Goal: Transaction & Acquisition: Purchase product/service

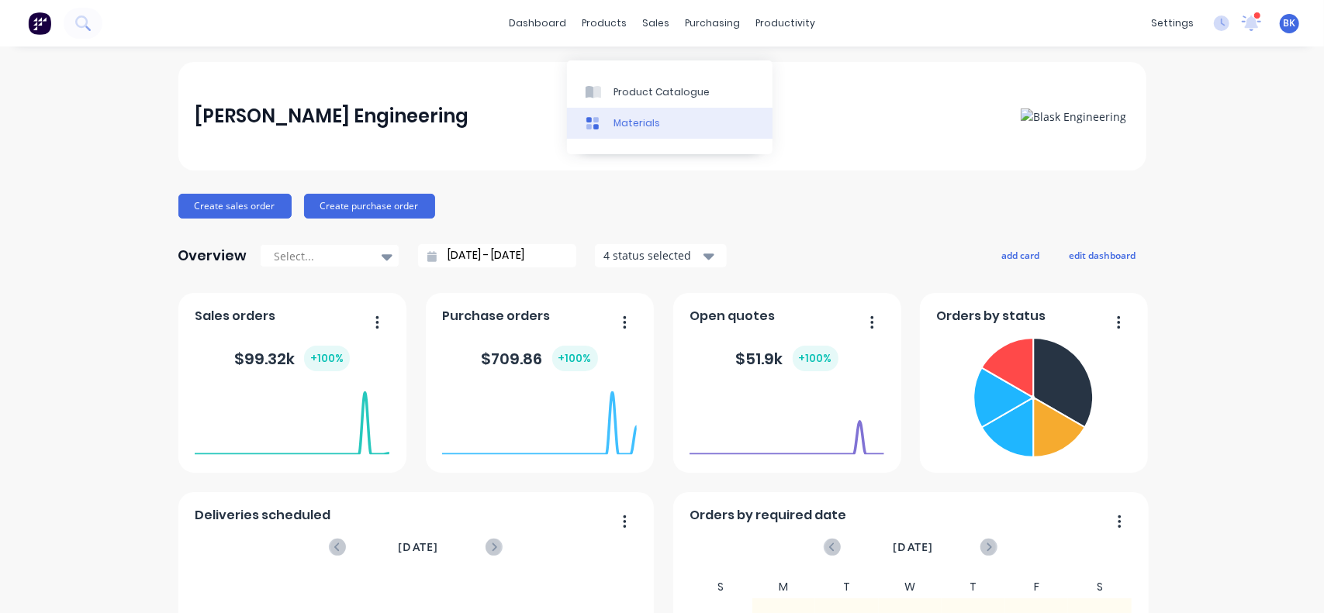
click at [630, 128] on div "Materials" at bounding box center [636, 123] width 47 height 14
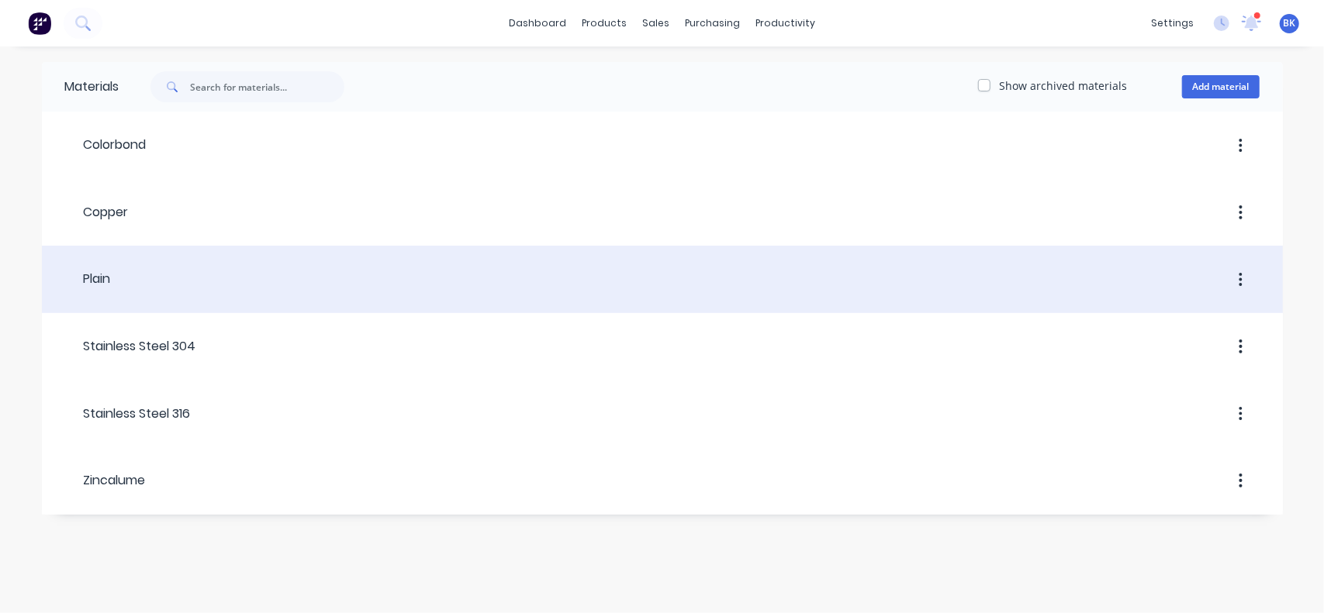
click at [96, 275] on div "Plain" at bounding box center [88, 279] width 46 height 19
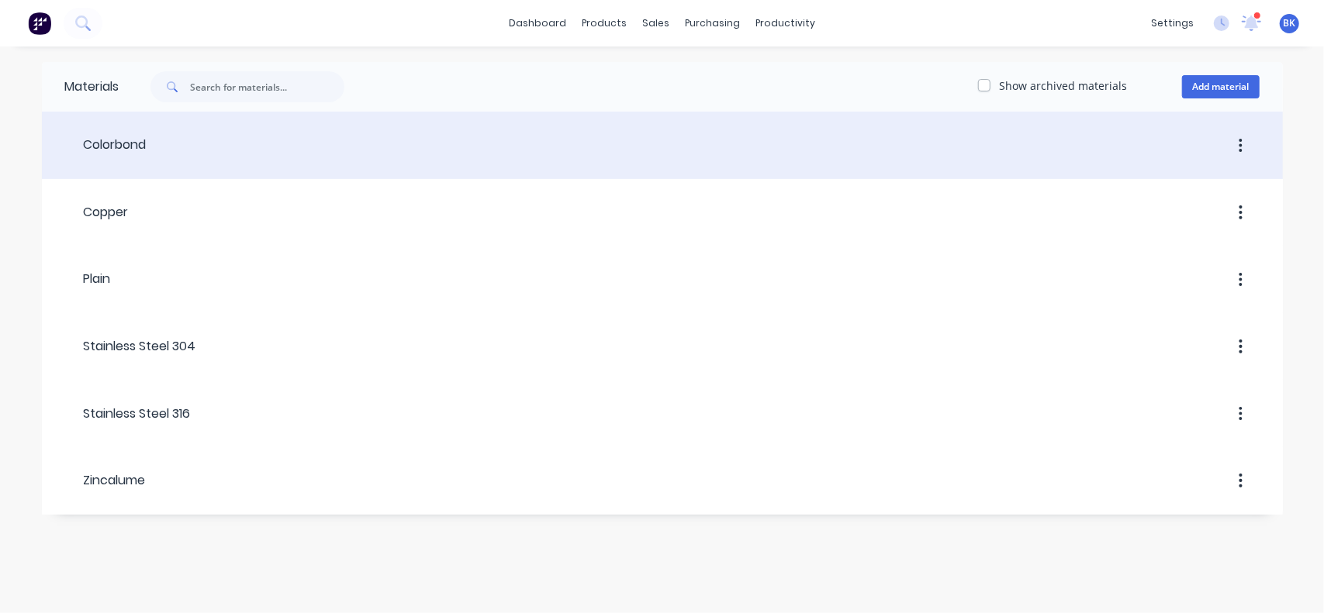
click at [126, 148] on div "Colorbond" at bounding box center [105, 145] width 81 height 19
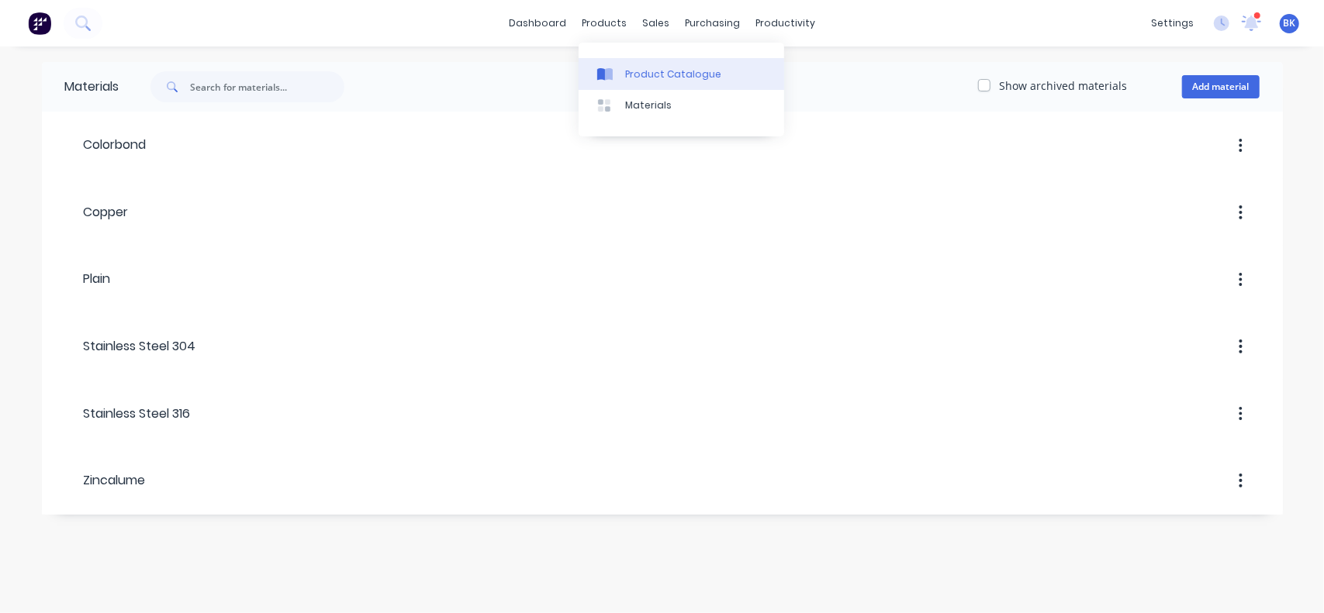
click at [638, 74] on div "Product Catalogue" at bounding box center [673, 74] width 96 height 14
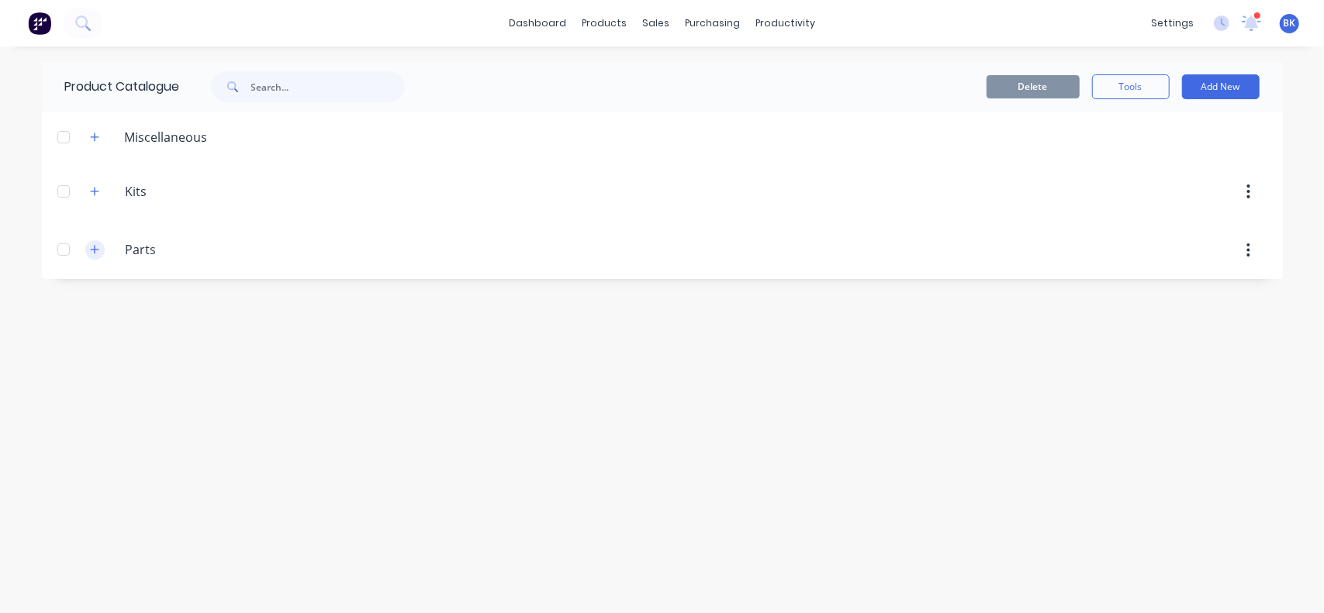
click at [99, 250] on button "button" at bounding box center [94, 249] width 19 height 19
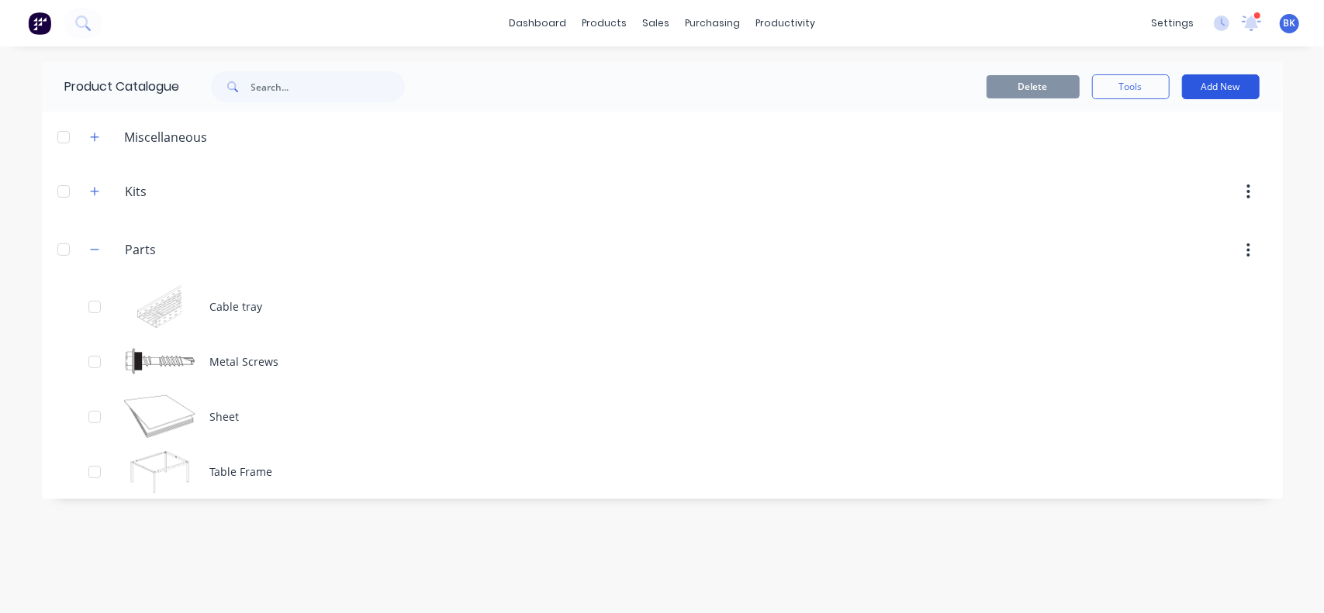
click at [1194, 81] on button "Add New" at bounding box center [1221, 86] width 78 height 25
click at [825, 219] on div "Miscellaneous Kits Kits Parts Parts Cable tray Metal Screws Sheet Table Frame" at bounding box center [662, 306] width 1241 height 388
click at [1251, 247] on button "button" at bounding box center [1248, 251] width 36 height 28
click at [408, 254] on div "Delete" at bounding box center [793, 251] width 947 height 28
click at [1246, 248] on button "button" at bounding box center [1248, 251] width 36 height 28
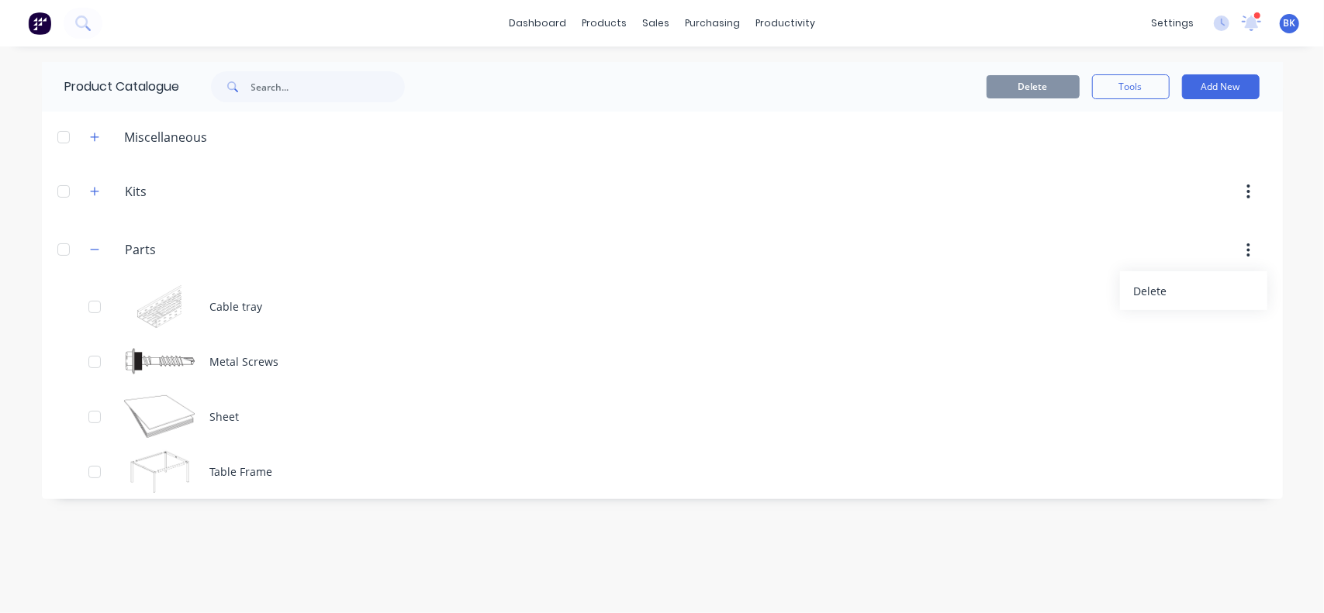
click at [1249, 246] on icon "button" at bounding box center [1248, 250] width 4 height 17
click at [1137, 89] on button "Tools" at bounding box center [1131, 86] width 78 height 25
click at [1219, 80] on button "Add New" at bounding box center [1221, 86] width 78 height 25
click at [1249, 12] on div at bounding box center [1251, 23] width 19 height 23
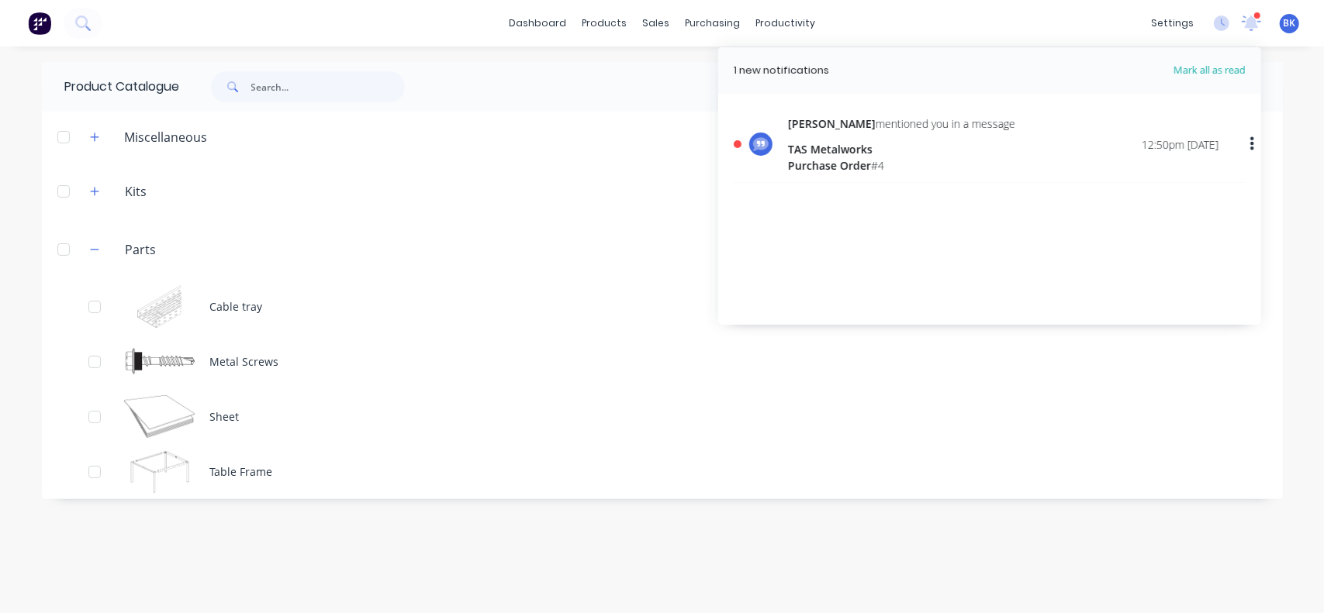
click at [1217, 73] on span "Mark all as read" at bounding box center [1182, 71] width 128 height 16
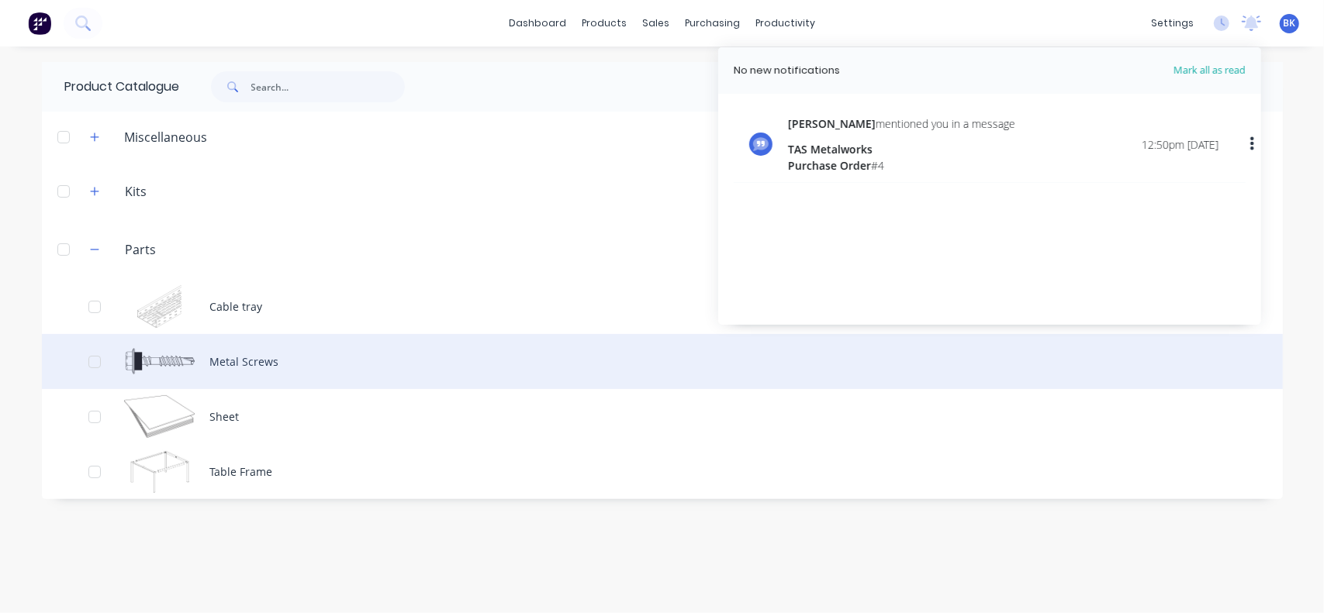
click at [1035, 354] on div "Metal Screws" at bounding box center [662, 361] width 1241 height 55
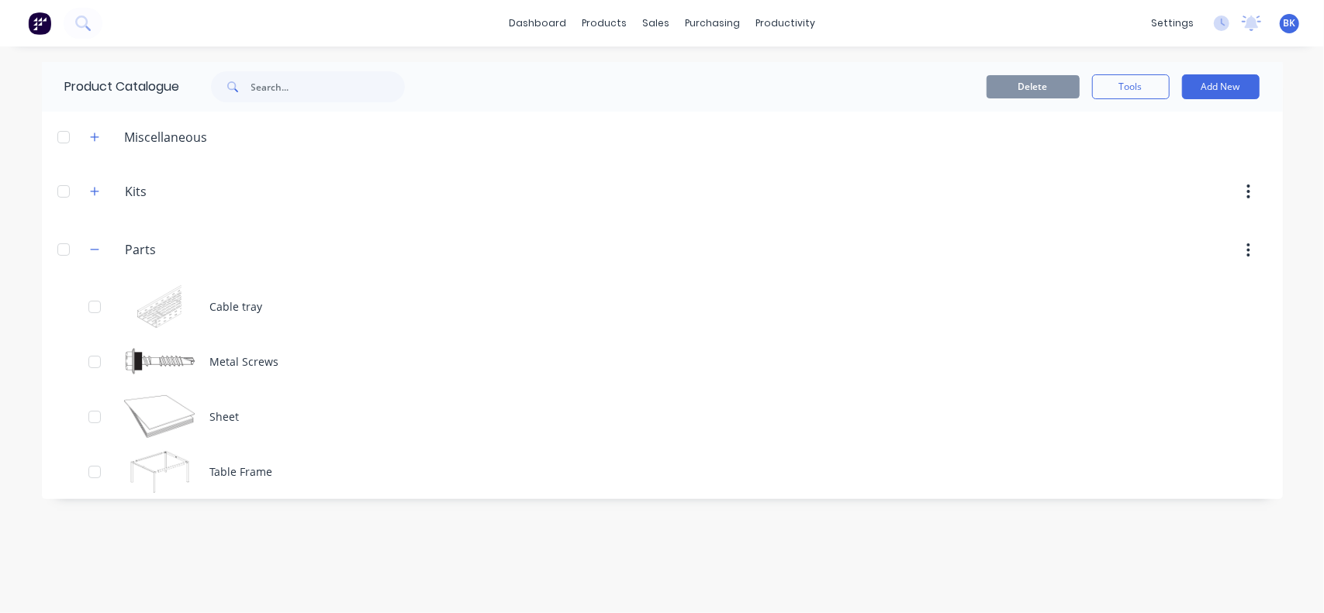
click at [172, 88] on div "Product Catalogue" at bounding box center [111, 87] width 138 height 50
click at [275, 88] on input "text" at bounding box center [328, 86] width 154 height 31
click at [146, 133] on div "Miscellaneous" at bounding box center [166, 137] width 108 height 19
click at [87, 132] on button "button" at bounding box center [94, 136] width 19 height 19
click at [94, 190] on icon "button" at bounding box center [94, 191] width 9 height 11
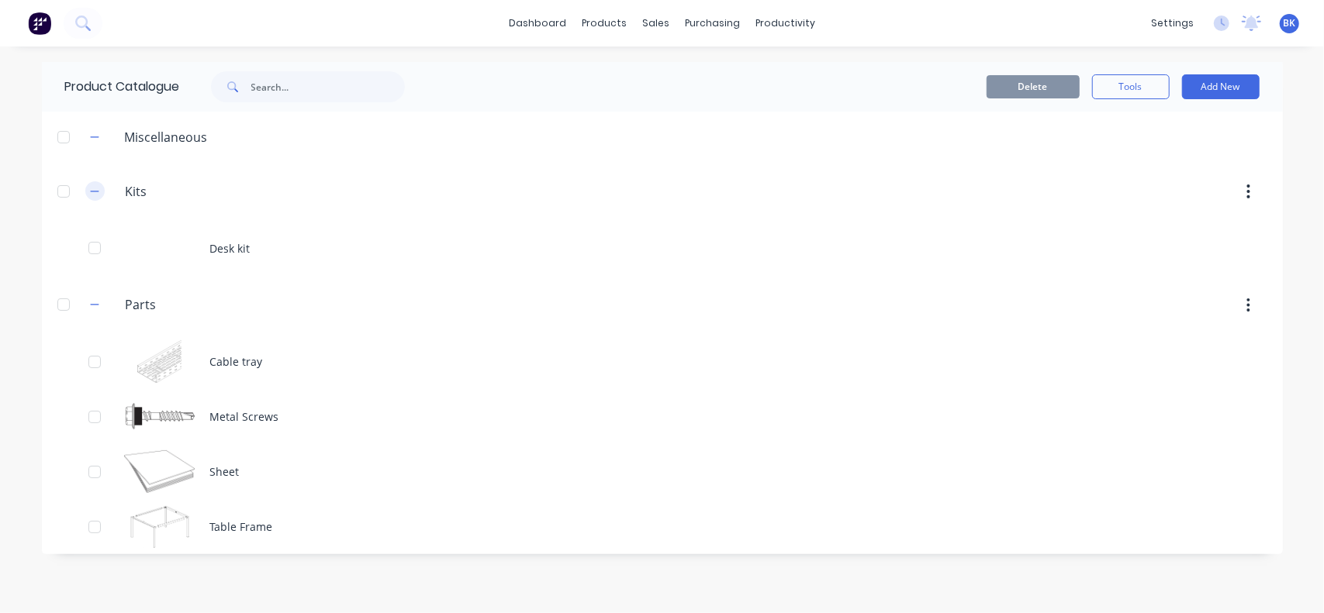
click at [95, 190] on icon "button" at bounding box center [94, 191] width 9 height 11
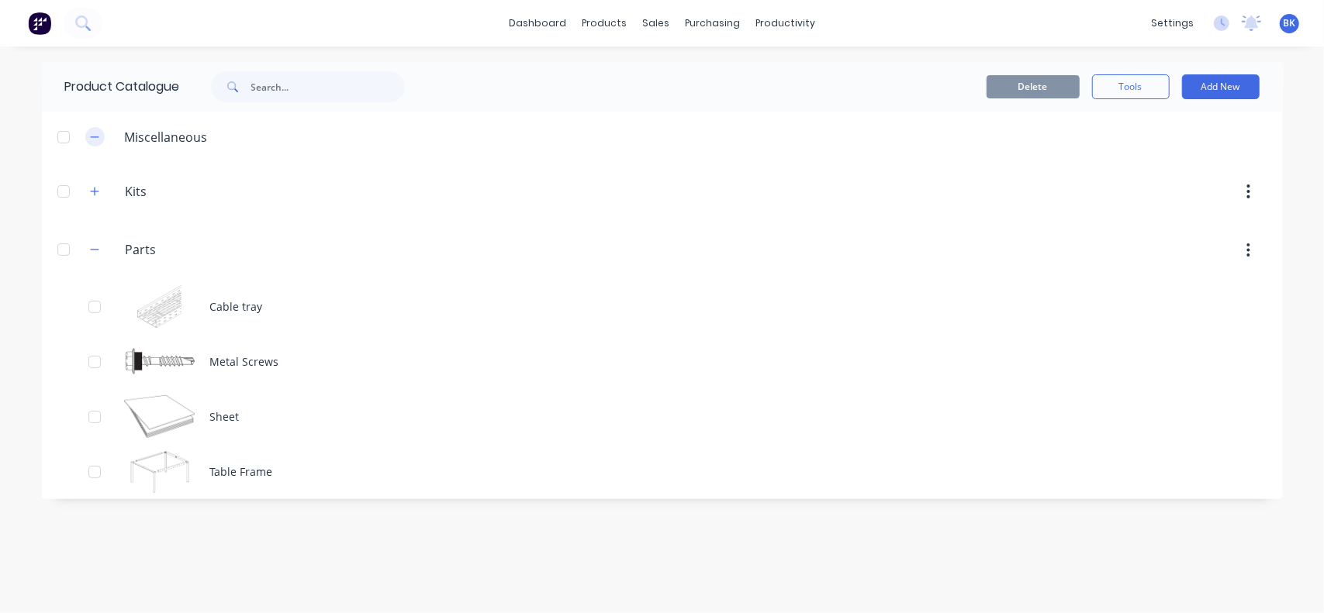
click at [97, 139] on icon "button" at bounding box center [94, 137] width 9 height 11
click at [1251, 252] on button "button" at bounding box center [1248, 251] width 36 height 28
click at [1246, 246] on button "button" at bounding box center [1248, 251] width 36 height 28
click at [533, 19] on link "dashboard" at bounding box center [537, 23] width 73 height 23
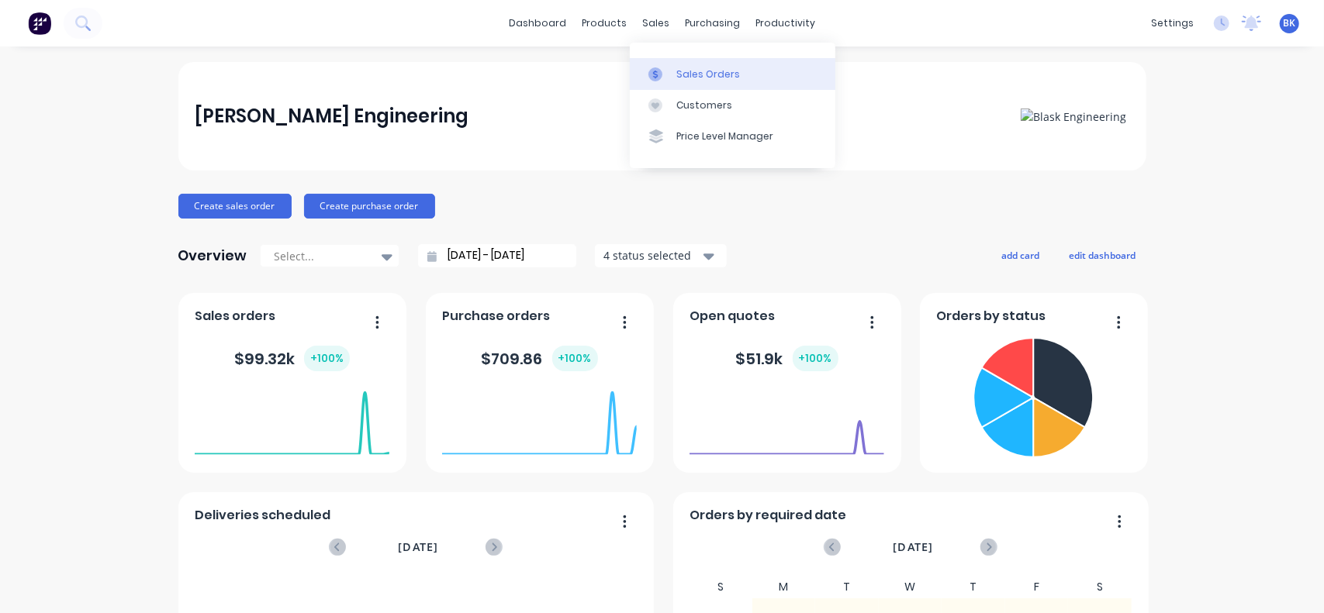
click at [672, 74] on link "Sales Orders" at bounding box center [733, 73] width 206 height 31
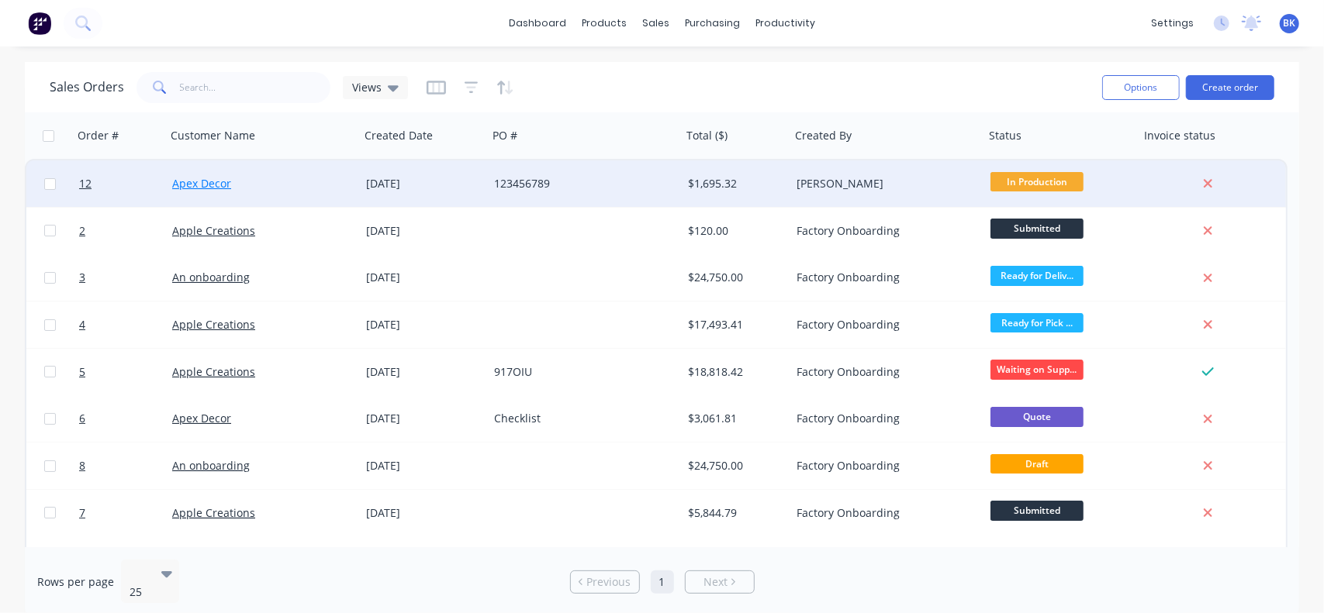
click at [199, 185] on link "Apex Decor" at bounding box center [201, 183] width 59 height 15
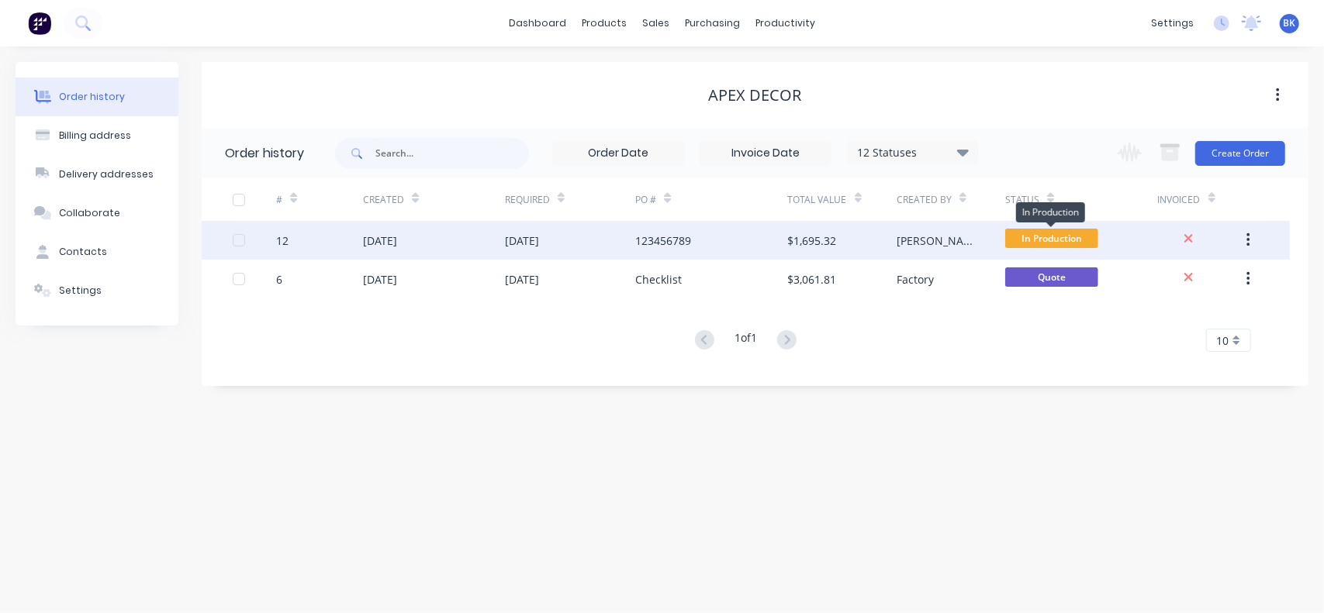
click at [1056, 240] on span "In Production" at bounding box center [1051, 238] width 93 height 19
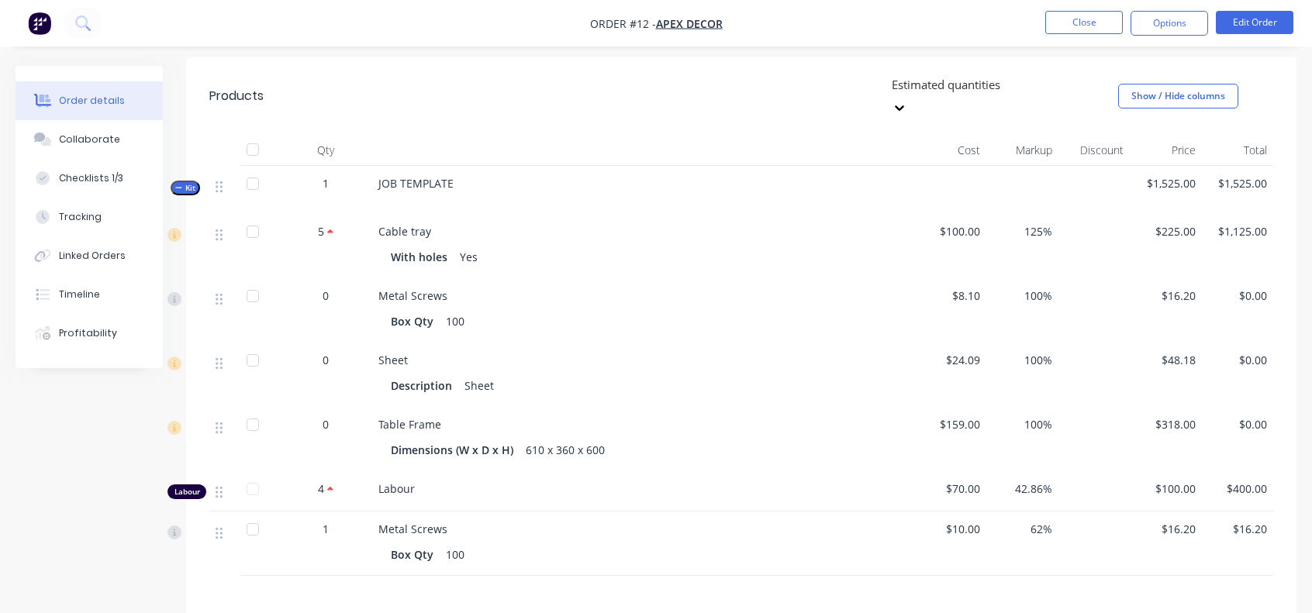
scroll to position [388, 0]
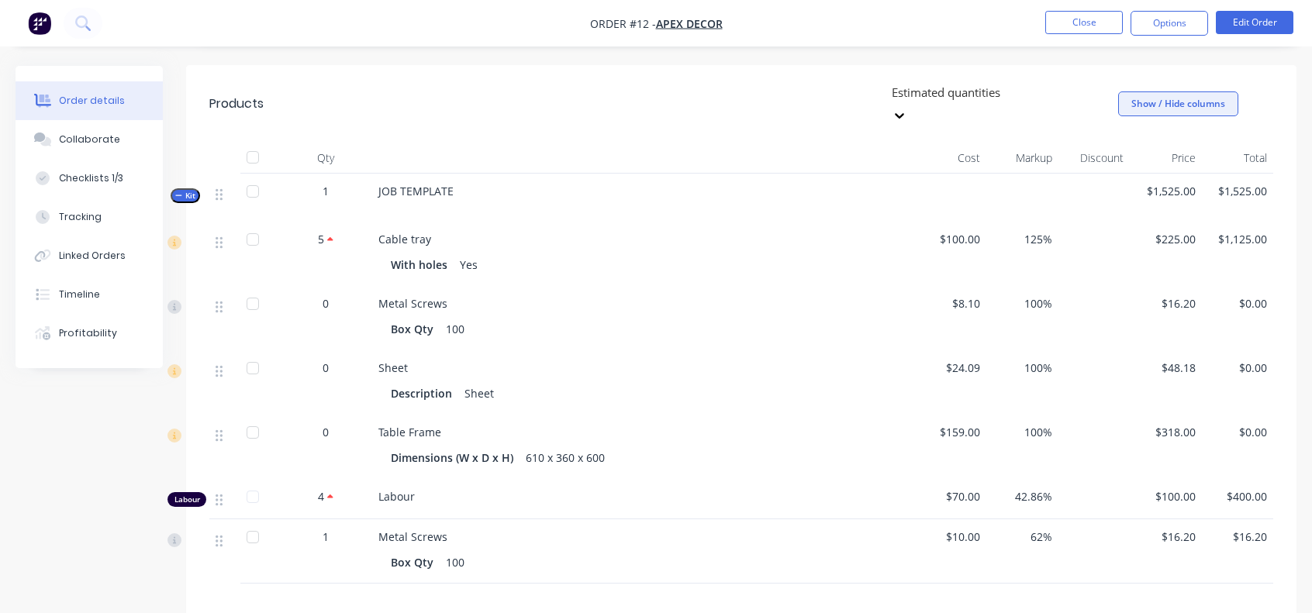
click at [1197, 92] on button "Show / Hide columns" at bounding box center [1178, 104] width 120 height 25
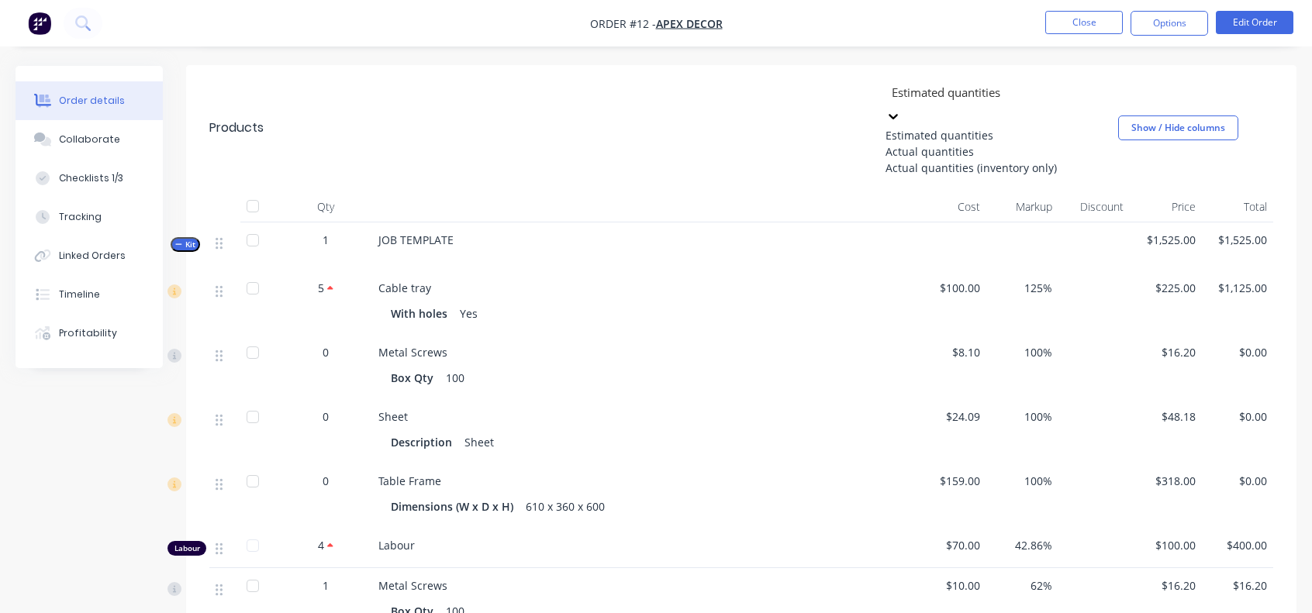
click at [1044, 82] on div at bounding box center [1001, 91] width 223 height 19
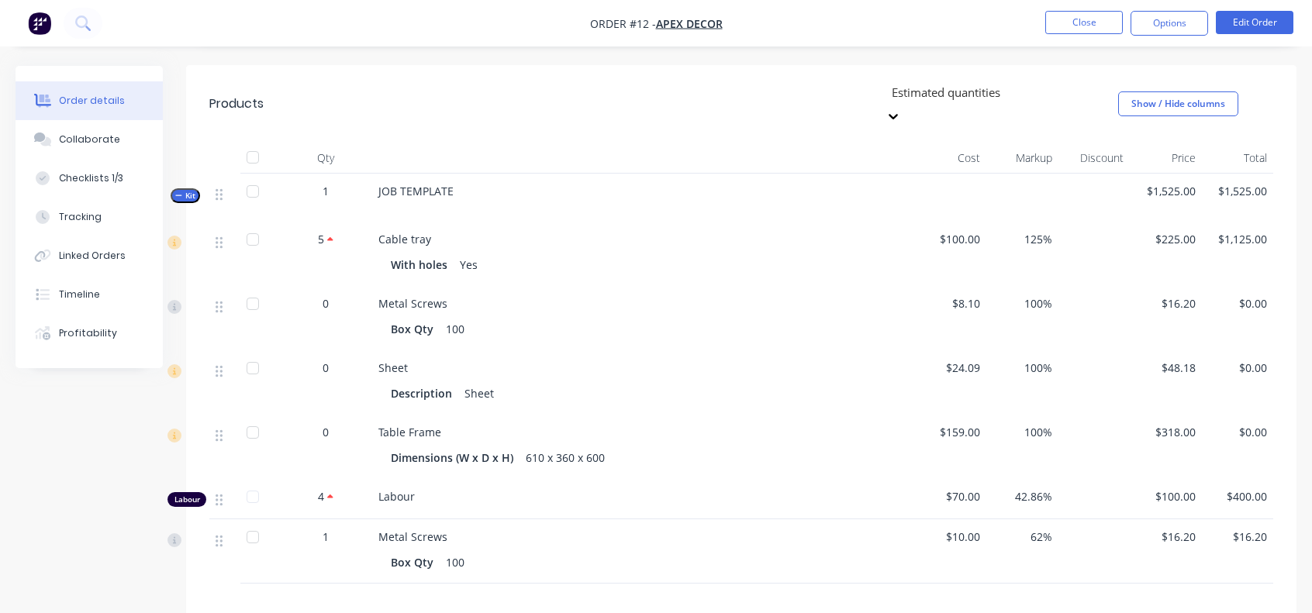
click at [1048, 82] on div at bounding box center [1001, 91] width 223 height 19
click at [78, 146] on div "Collaborate" at bounding box center [89, 140] width 61 height 14
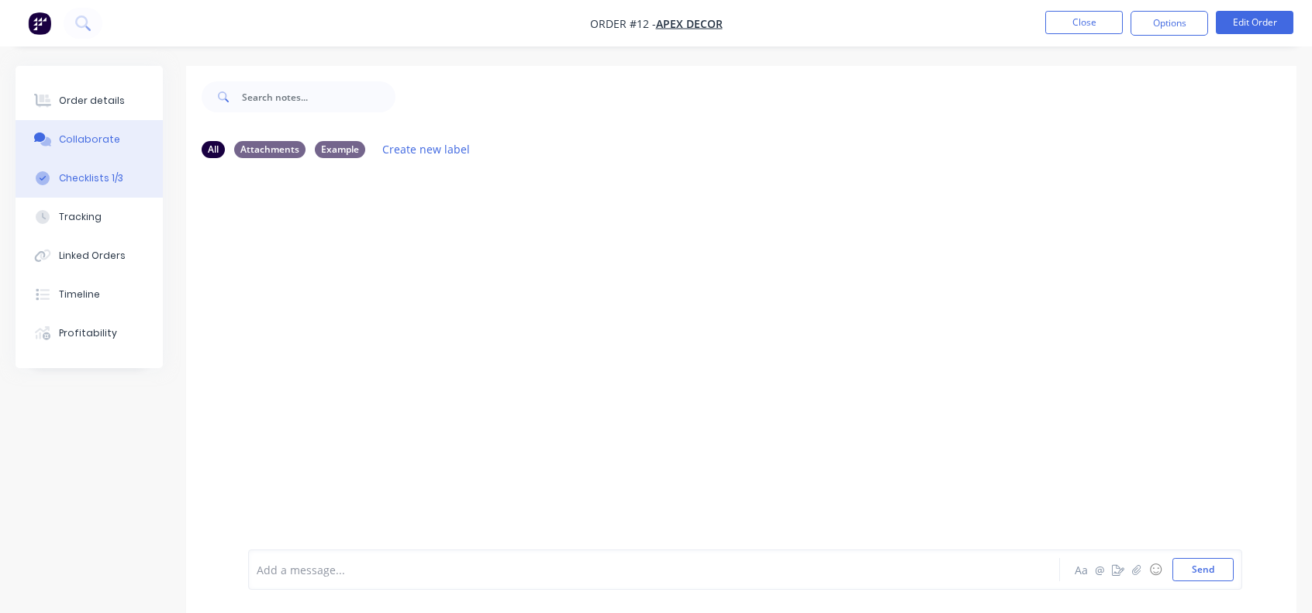
click at [90, 177] on div "Checklists 1/3" at bounding box center [91, 178] width 64 height 14
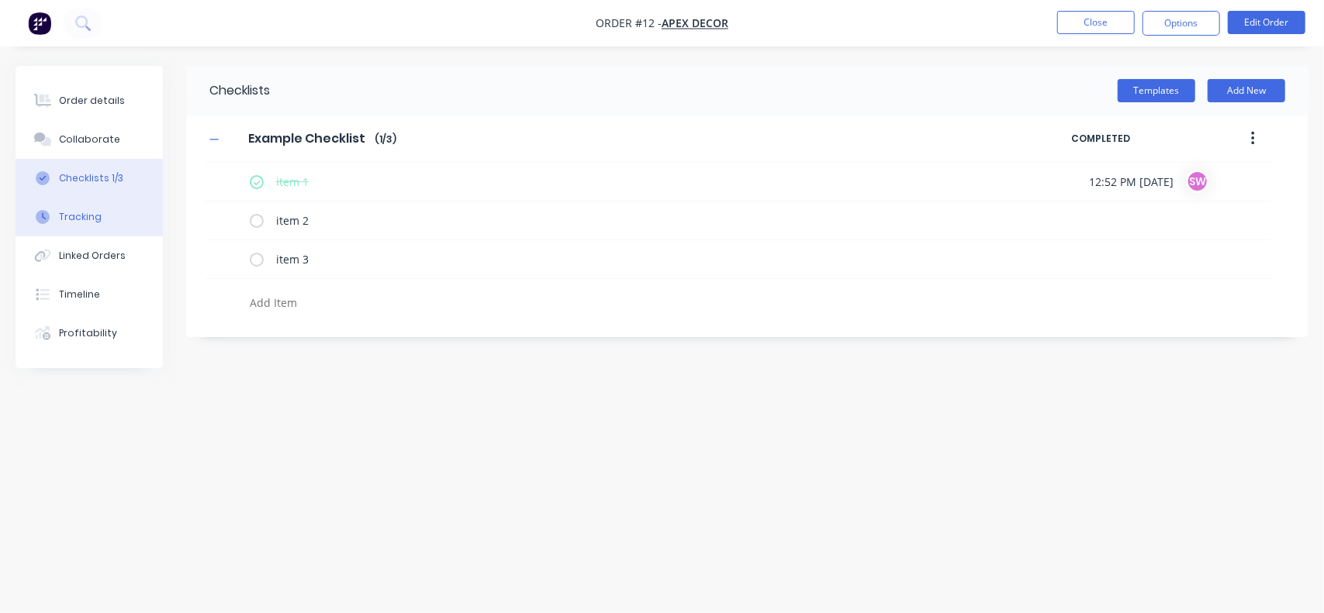
click at [88, 221] on div "Tracking" at bounding box center [80, 217] width 43 height 14
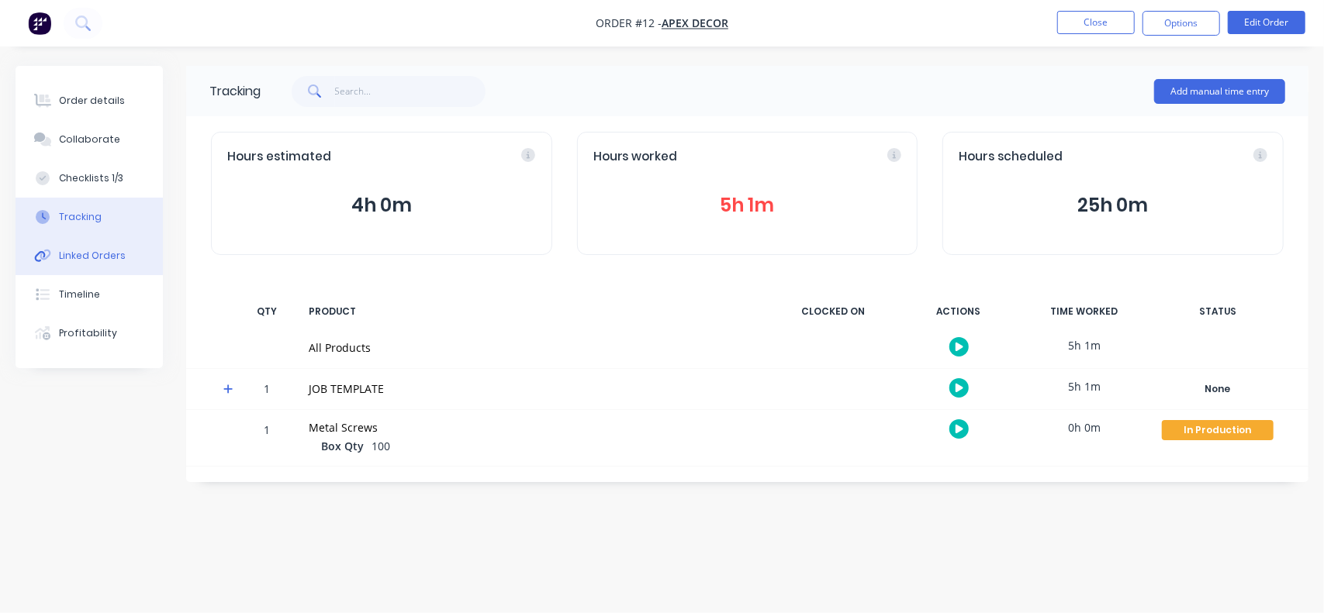
click at [92, 256] on div "Linked Orders" at bounding box center [92, 256] width 67 height 14
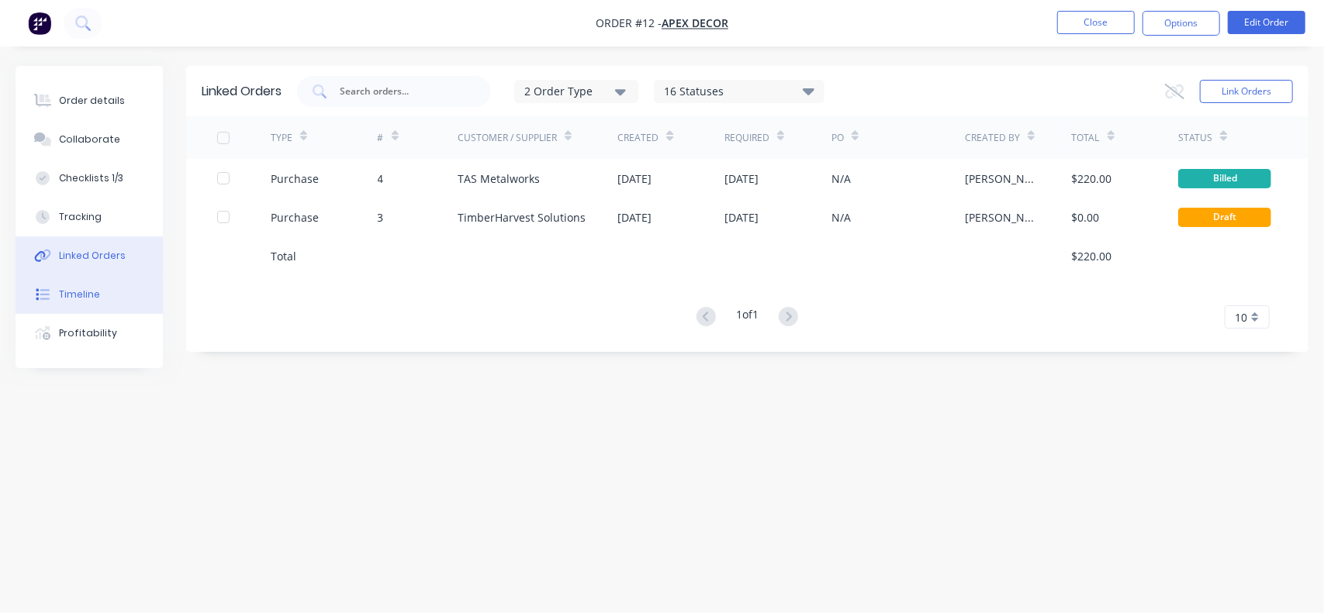
click at [85, 292] on div "Timeline" at bounding box center [79, 295] width 41 height 14
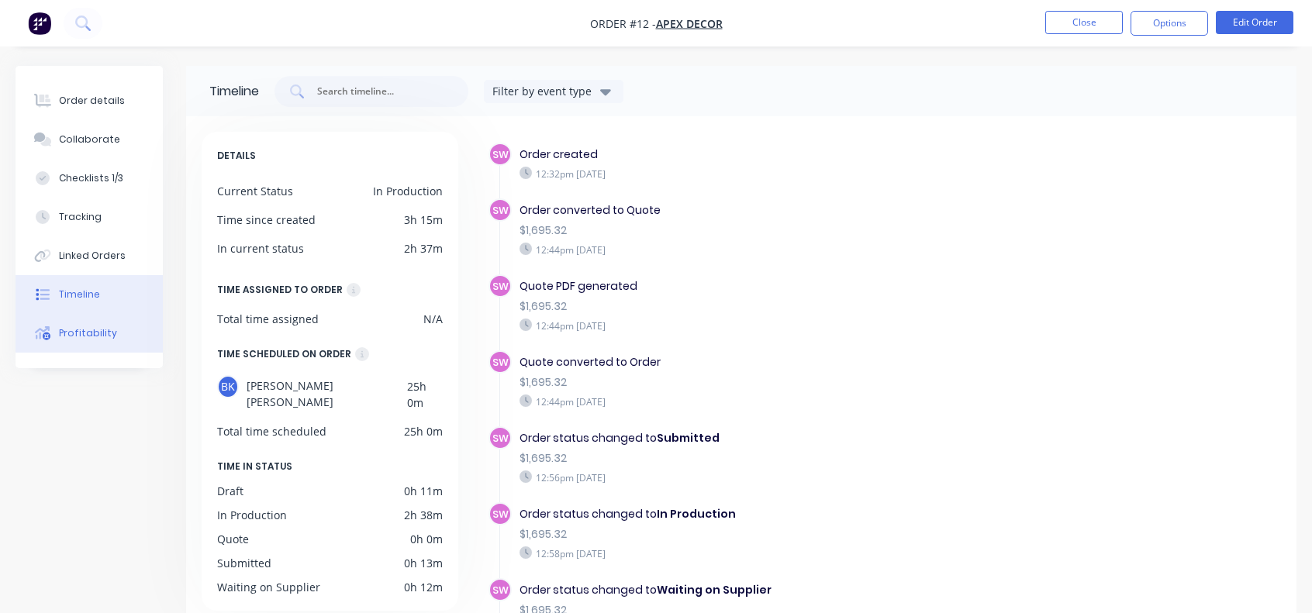
click at [76, 326] on button "Profitability" at bounding box center [89, 333] width 147 height 39
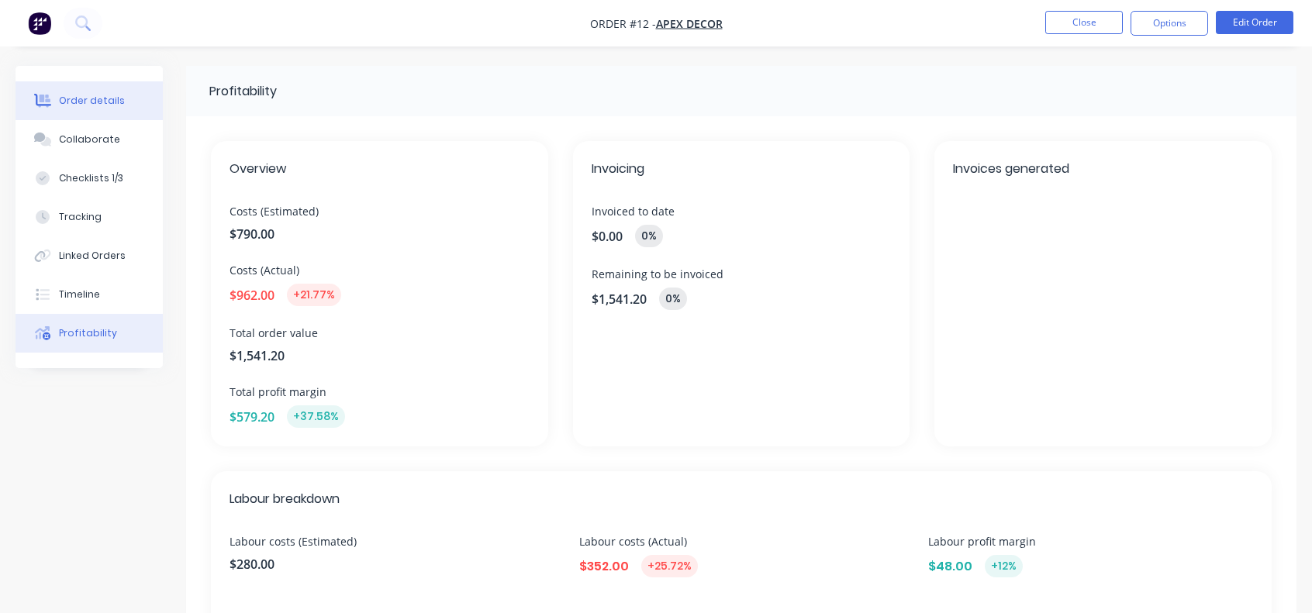
click at [82, 103] on div "Order details" at bounding box center [92, 101] width 66 height 14
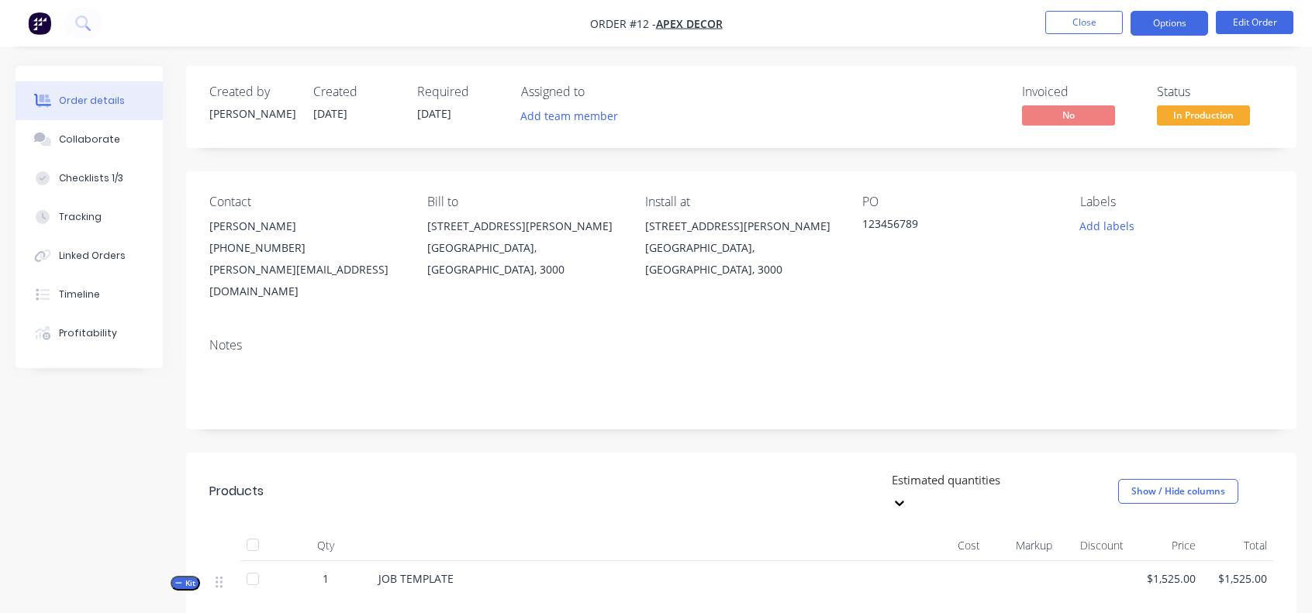
click at [1181, 22] on button "Options" at bounding box center [1170, 23] width 78 height 25
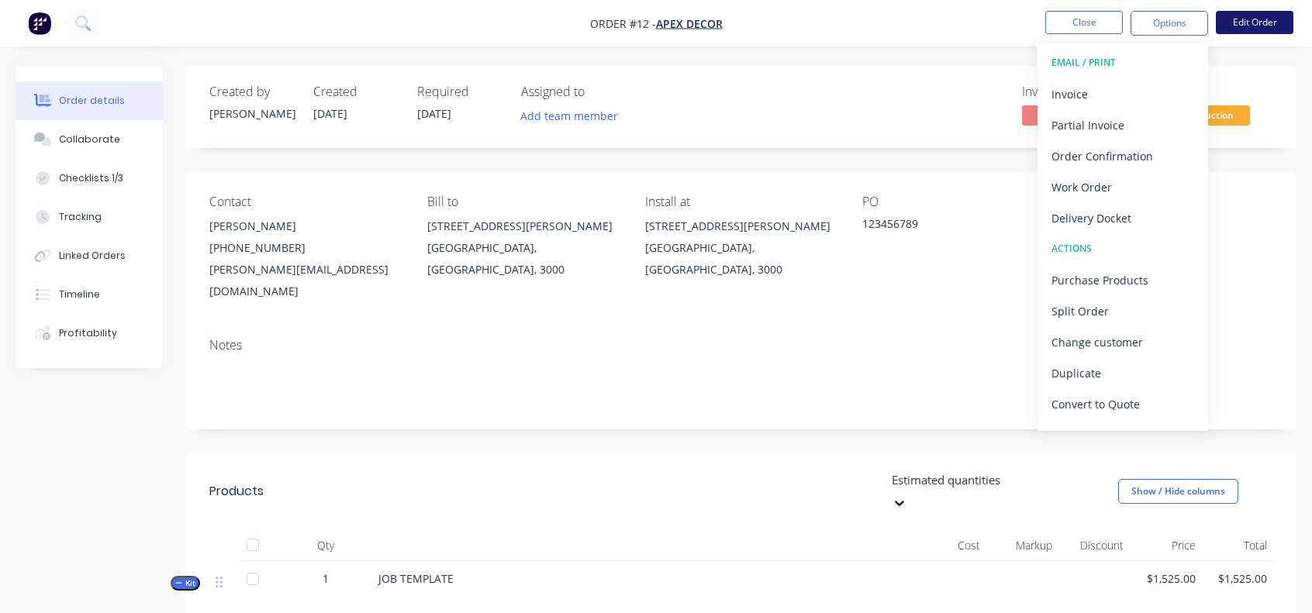
click at [1273, 29] on button "Edit Order" at bounding box center [1255, 22] width 78 height 23
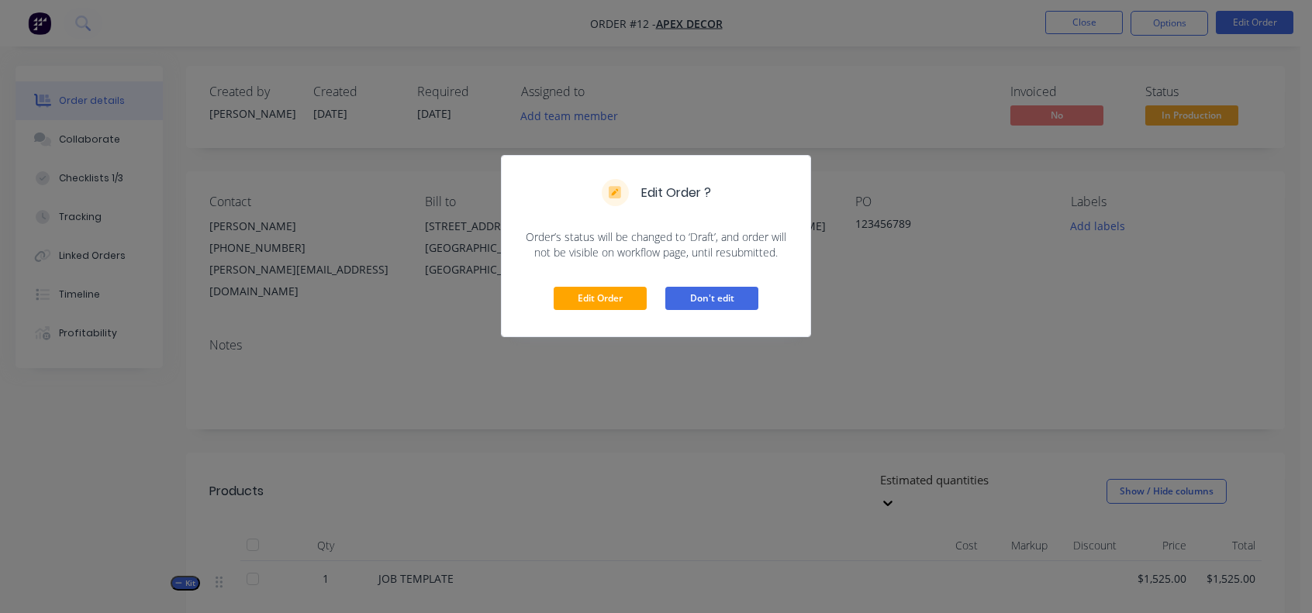
click at [687, 302] on button "Don't edit" at bounding box center [711, 298] width 93 height 23
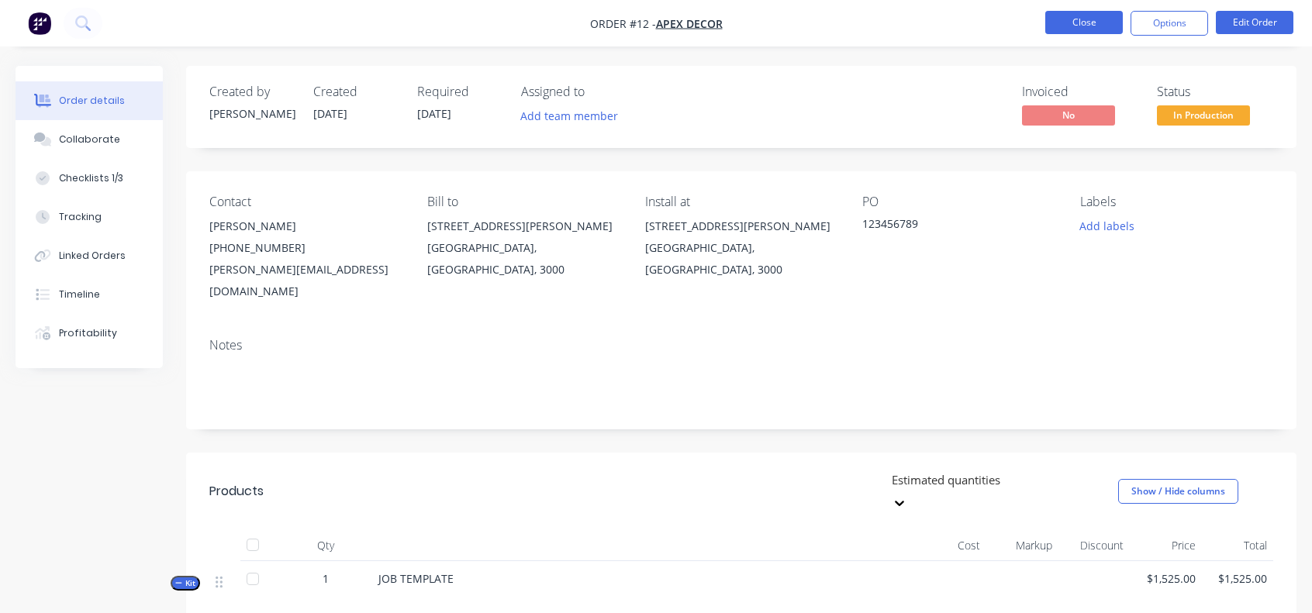
click at [1090, 24] on button "Close" at bounding box center [1084, 22] width 78 height 23
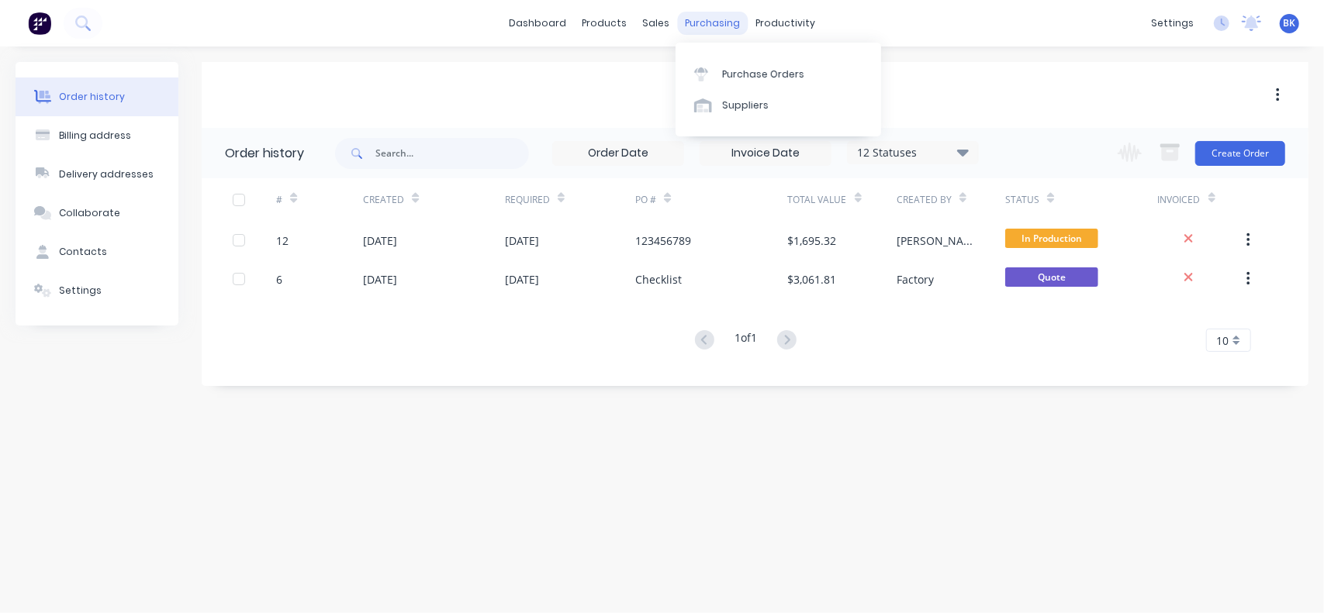
click at [696, 22] on div "purchasing" at bounding box center [712, 23] width 71 height 23
click at [732, 79] on div "Purchase Orders" at bounding box center [763, 74] width 82 height 14
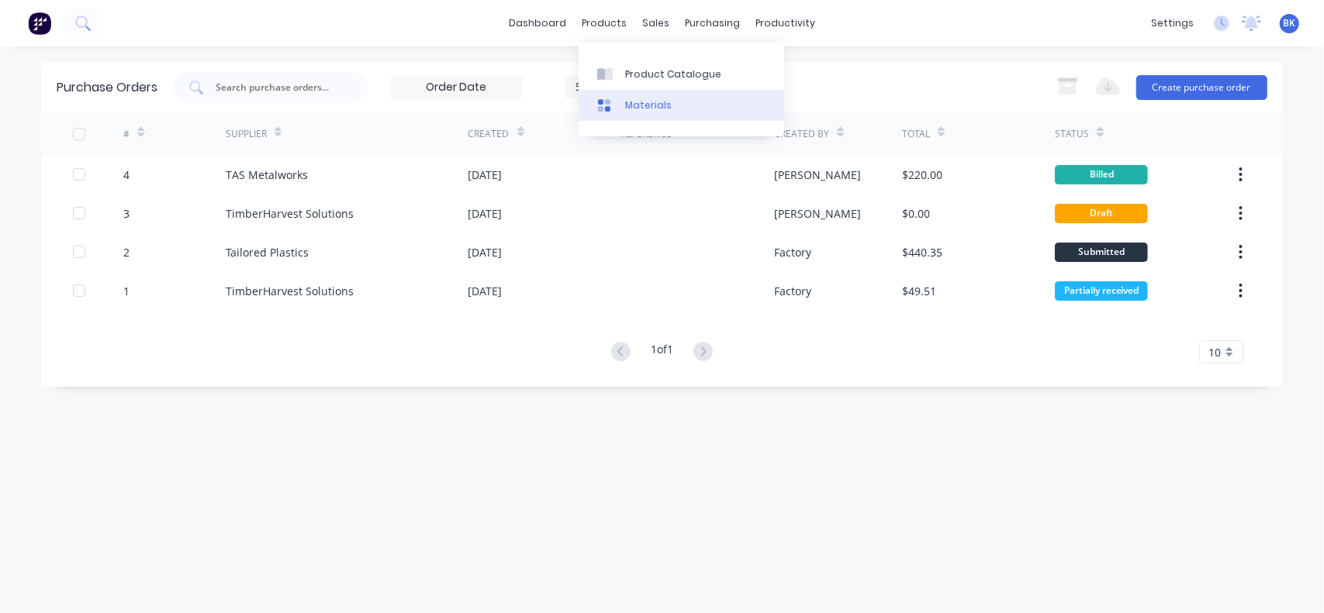
click at [645, 105] on div "Materials" at bounding box center [648, 105] width 47 height 14
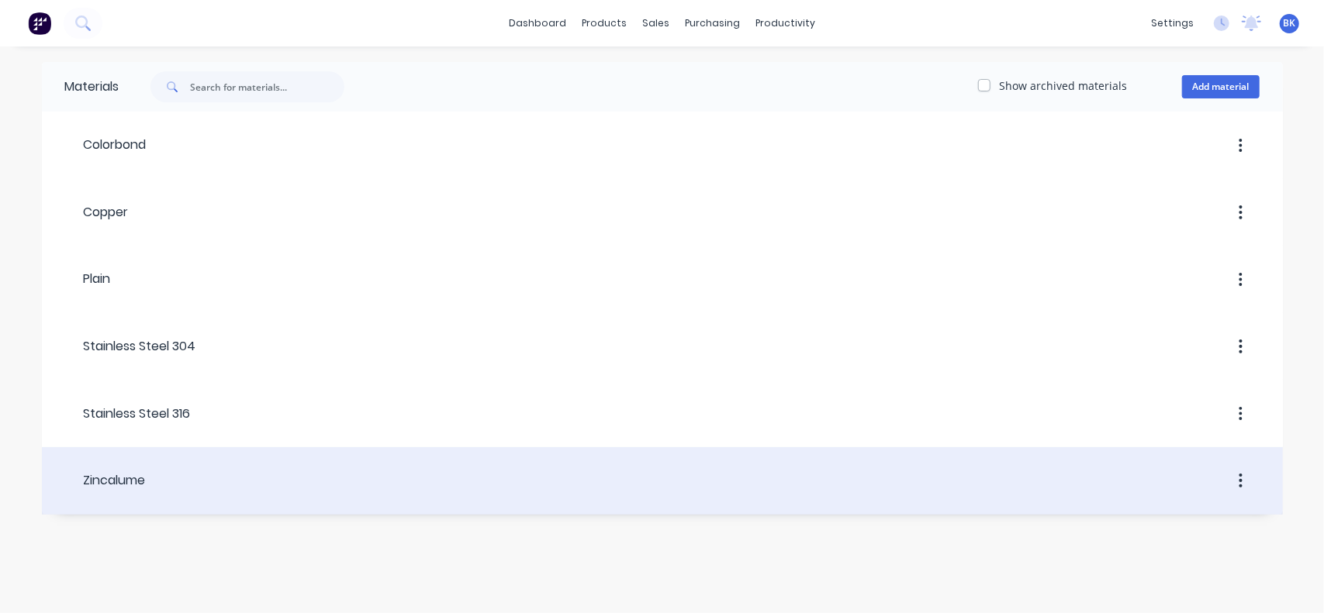
click at [107, 475] on div "Zincalume" at bounding box center [105, 481] width 81 height 19
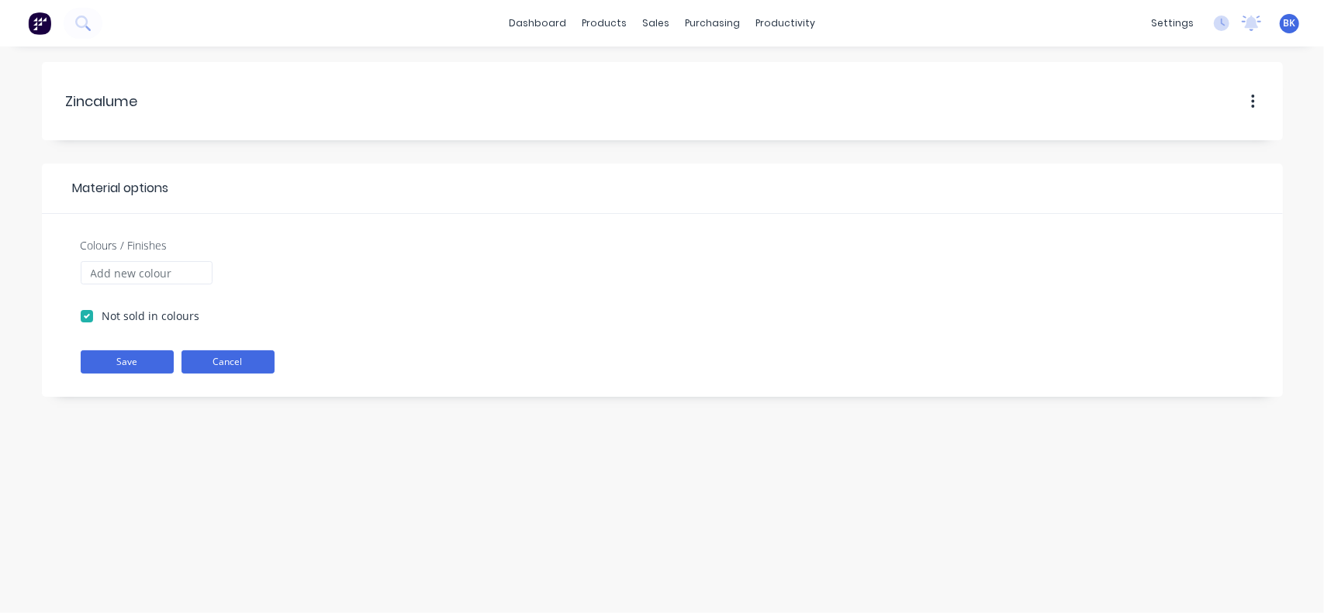
click at [216, 352] on button "Cancel" at bounding box center [227, 362] width 93 height 23
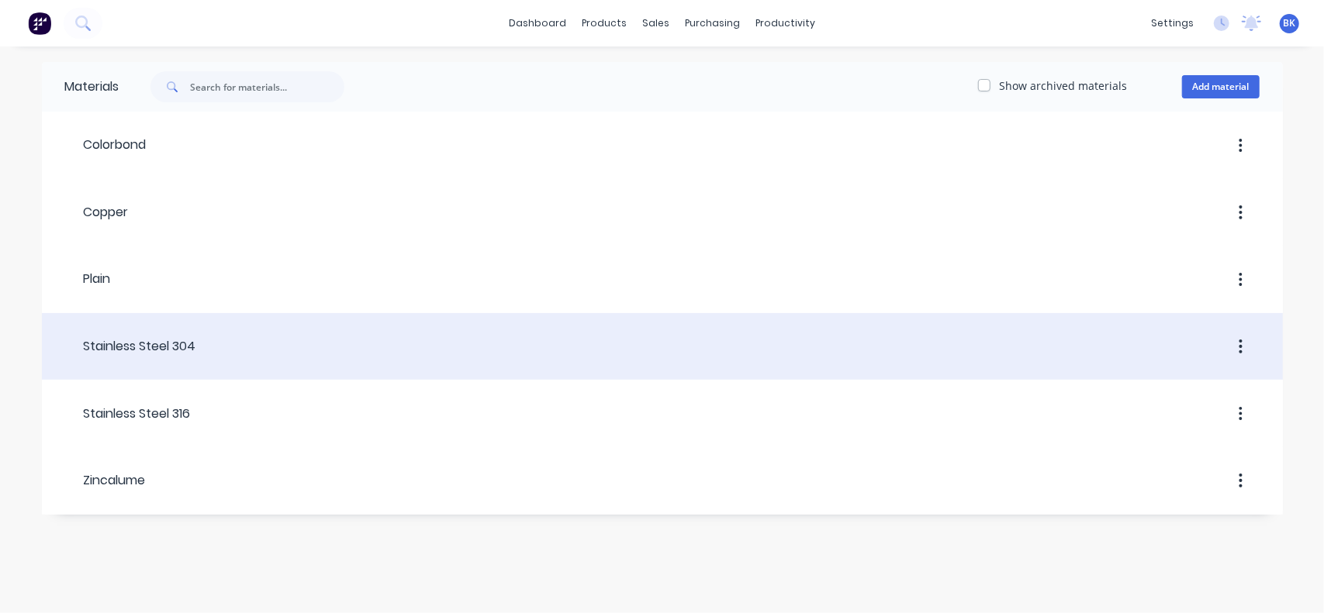
click at [115, 340] on div "Stainless Steel 304" at bounding box center [130, 346] width 131 height 19
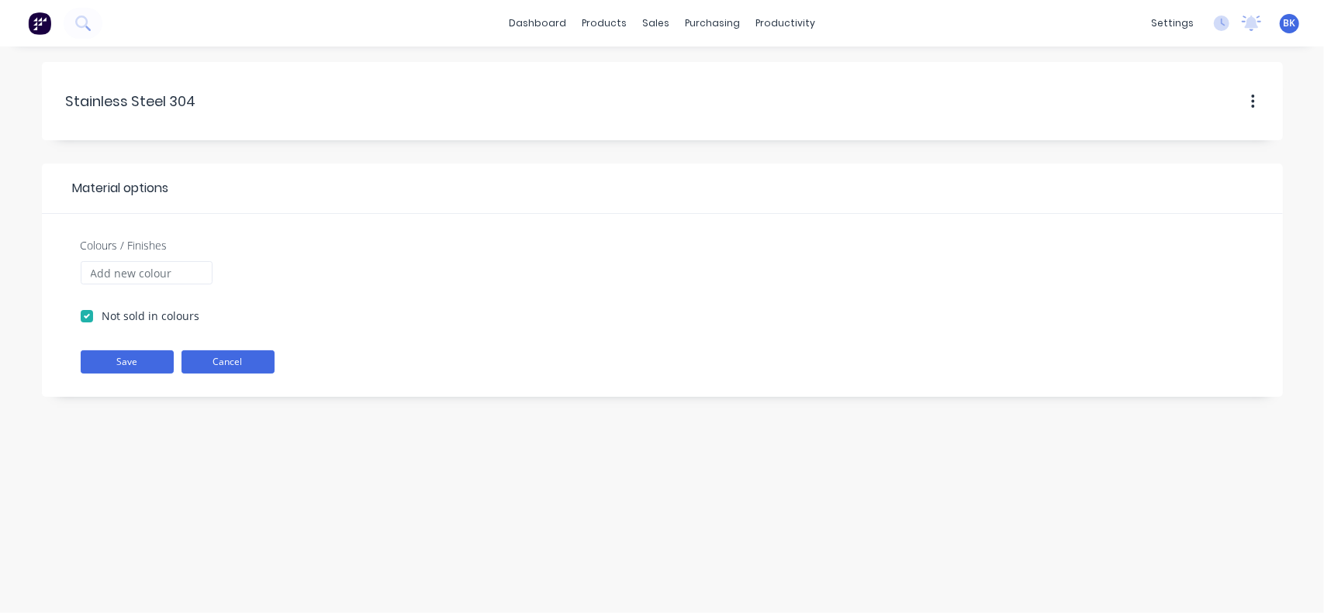
click at [227, 352] on button "Cancel" at bounding box center [227, 362] width 93 height 23
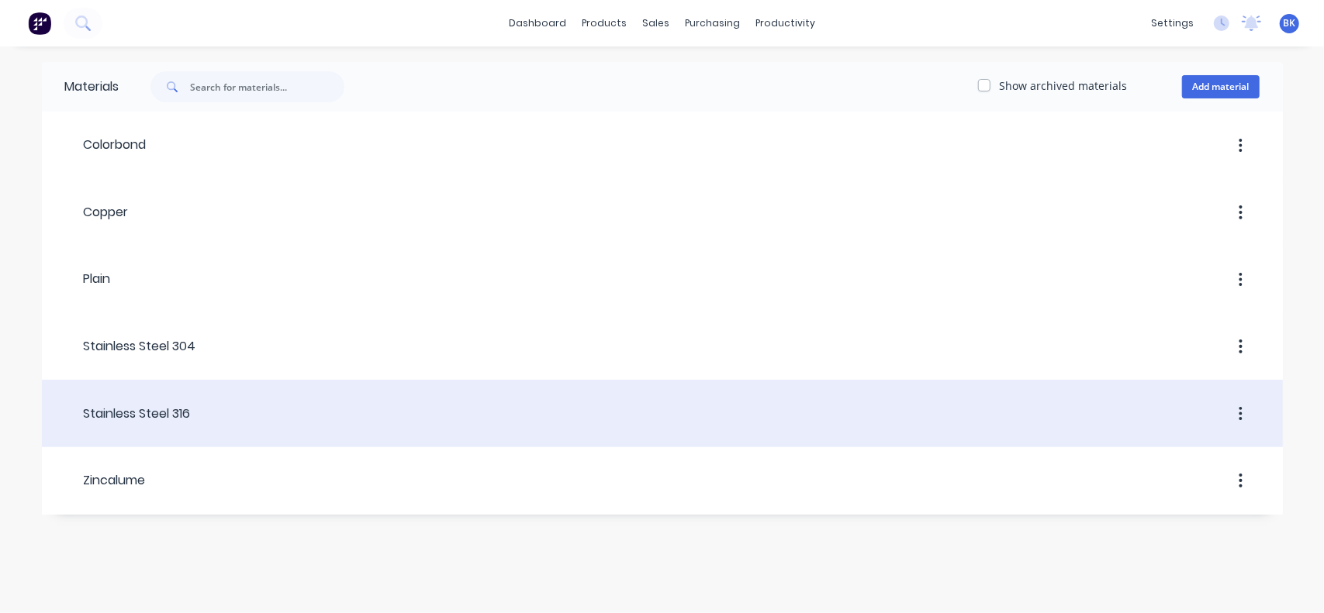
click at [140, 405] on div "Stainless Steel 316" at bounding box center [128, 414] width 126 height 19
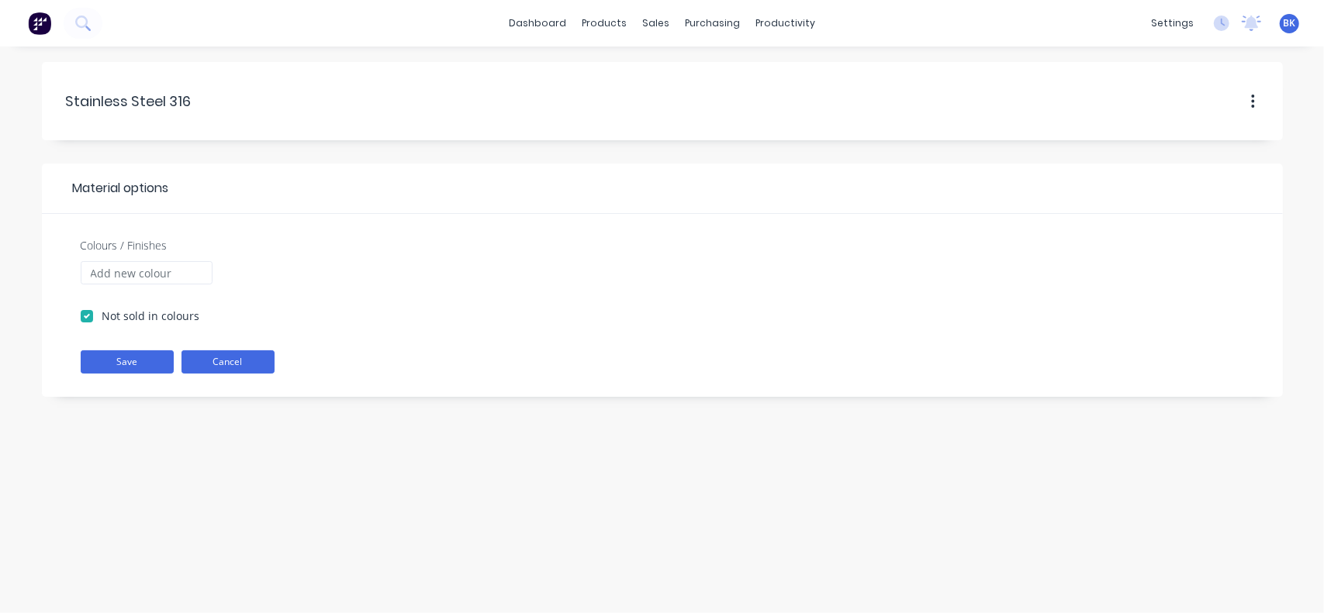
click at [221, 361] on button "Cancel" at bounding box center [227, 362] width 93 height 23
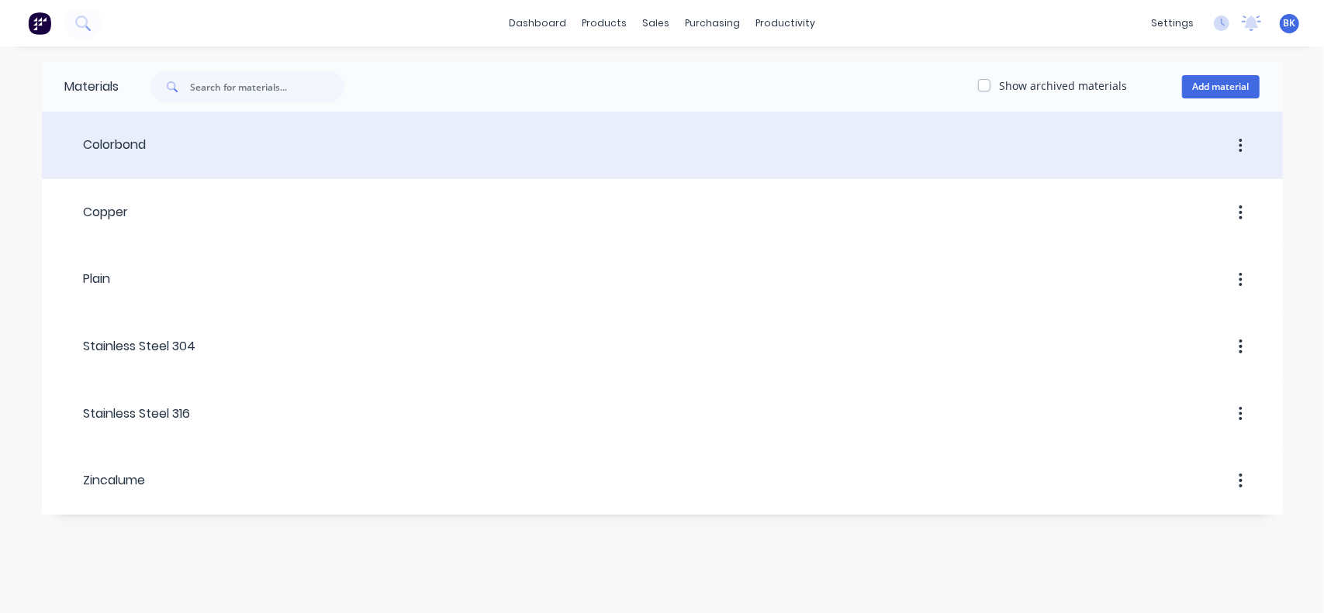
click at [108, 151] on div "Colorbond" at bounding box center [105, 145] width 81 height 19
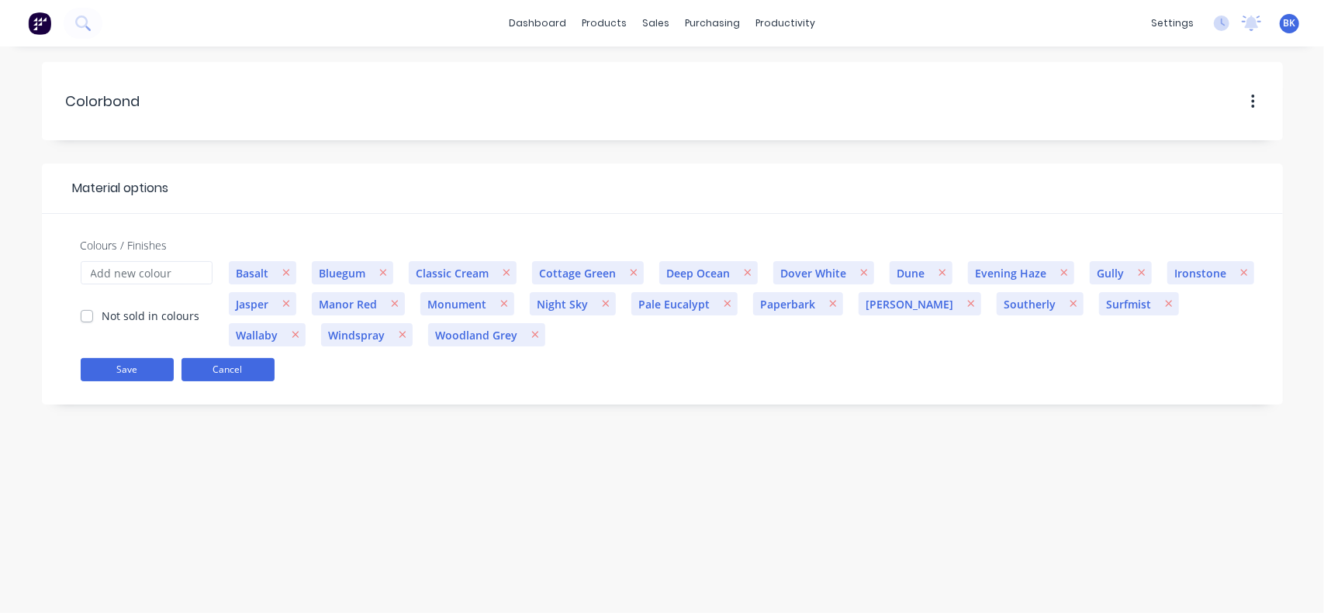
click at [244, 368] on button "Cancel" at bounding box center [227, 369] width 93 height 23
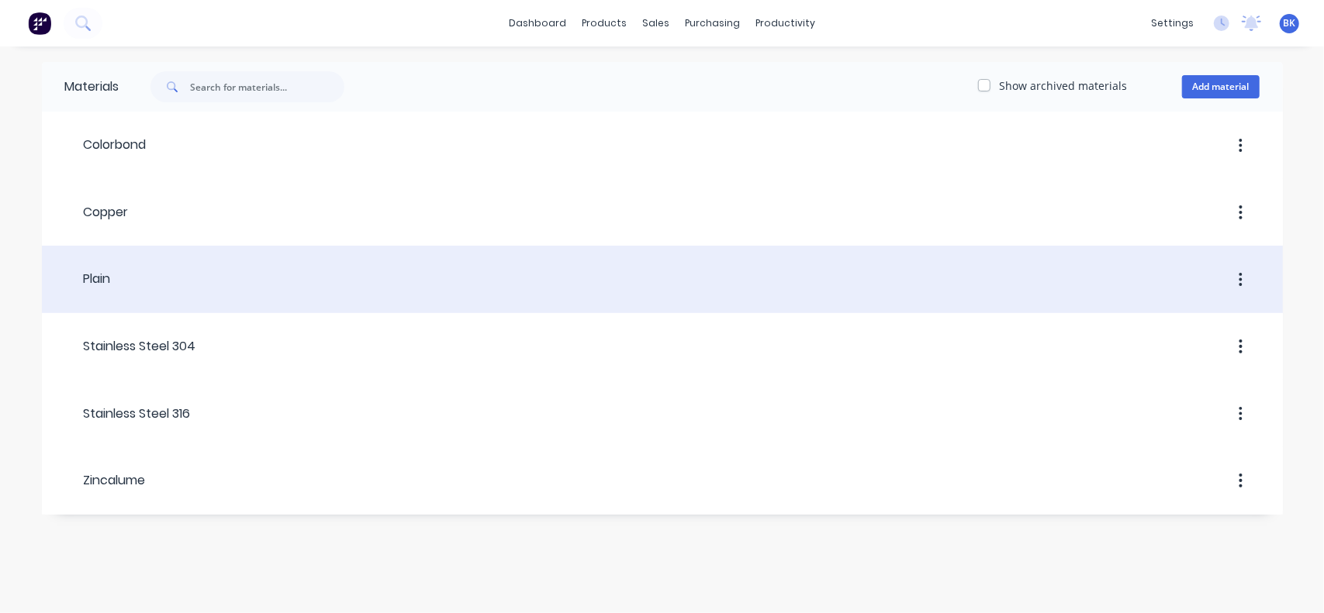
click at [112, 280] on div at bounding box center [685, 280] width 1149 height 28
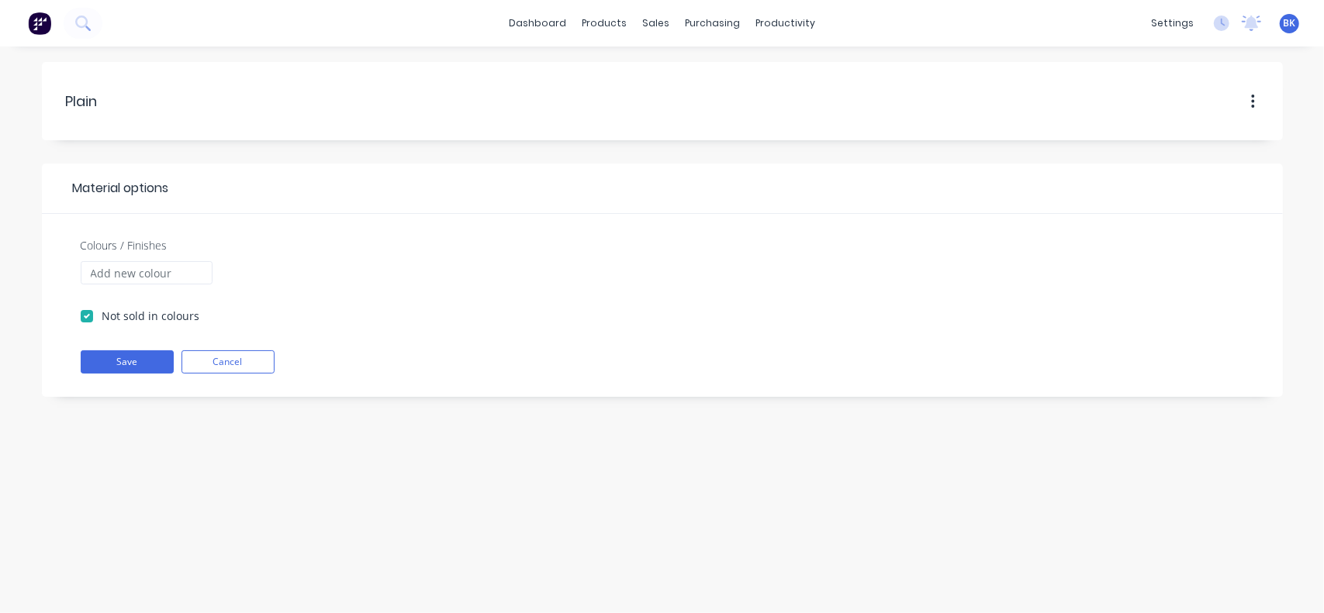
click at [1250, 102] on button "button" at bounding box center [1253, 102] width 36 height 28
click at [257, 360] on button "Cancel" at bounding box center [227, 362] width 93 height 23
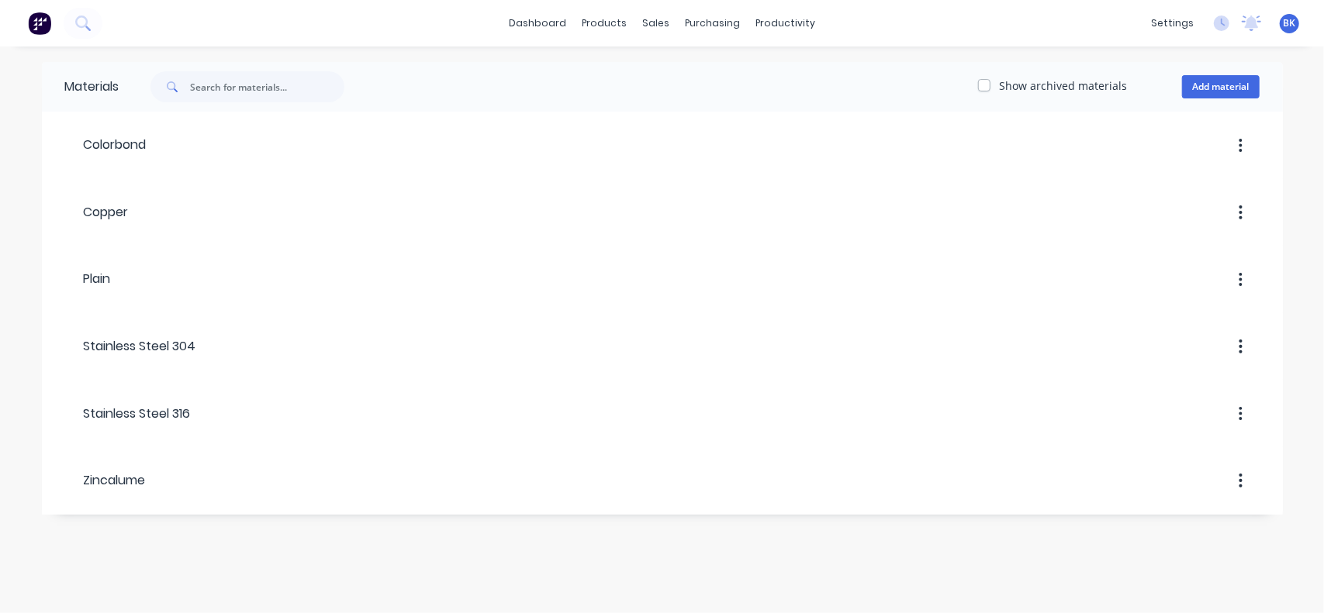
click at [1000, 84] on label "Show archived materials" at bounding box center [1064, 86] width 128 height 16
click at [990, 84] on input "Show archived materials" at bounding box center [984, 85] width 12 height 15
click at [1000, 85] on label "Show archived materials" at bounding box center [1064, 86] width 128 height 16
click at [989, 85] on input "Show archived materials" at bounding box center [984, 85] width 12 height 15
checkbox input "false"
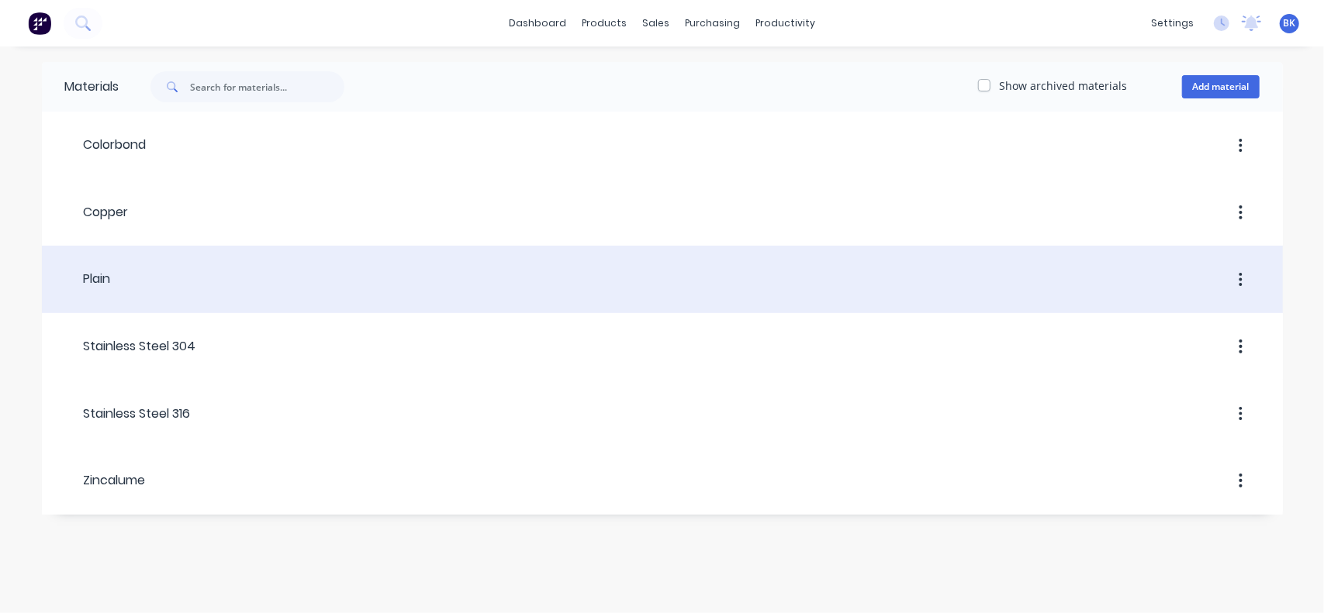
click at [120, 275] on div at bounding box center [685, 280] width 1149 height 28
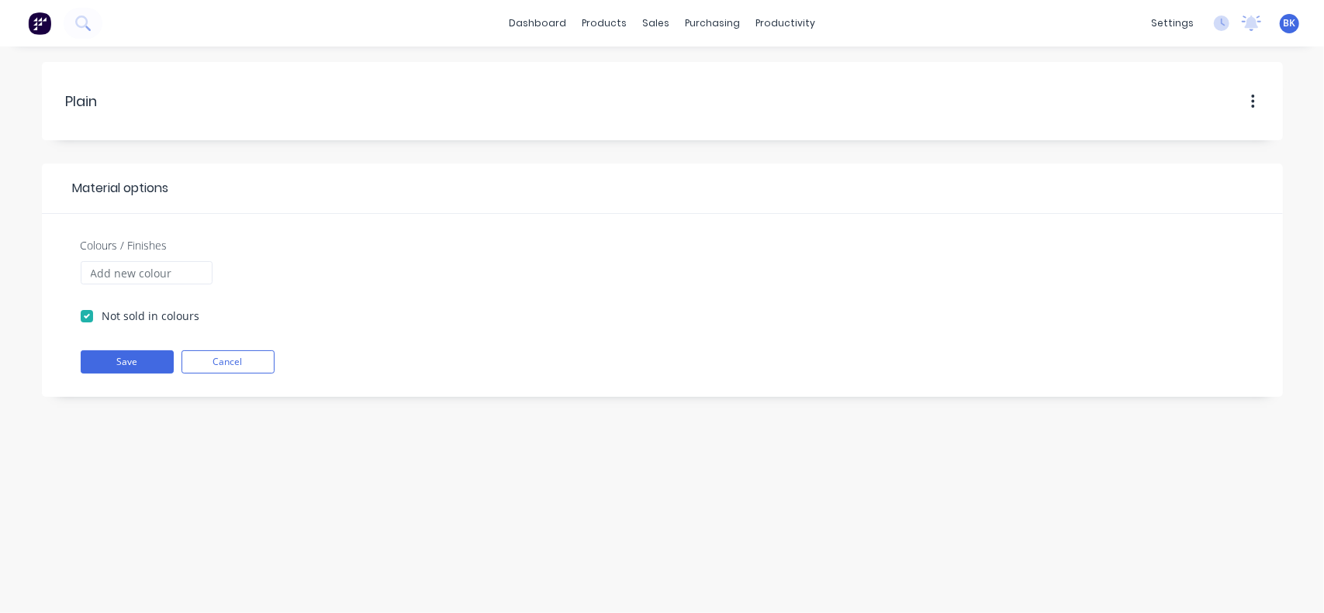
click at [299, 278] on div at bounding box center [743, 304] width 1047 height 87
click at [628, 304] on div at bounding box center [743, 304] width 1047 height 87
click at [1250, 99] on button "button" at bounding box center [1253, 102] width 36 height 28
click at [1251, 95] on icon "button" at bounding box center [1253, 101] width 4 height 17
click at [1284, 23] on span "BK" at bounding box center [1290, 23] width 12 height 14
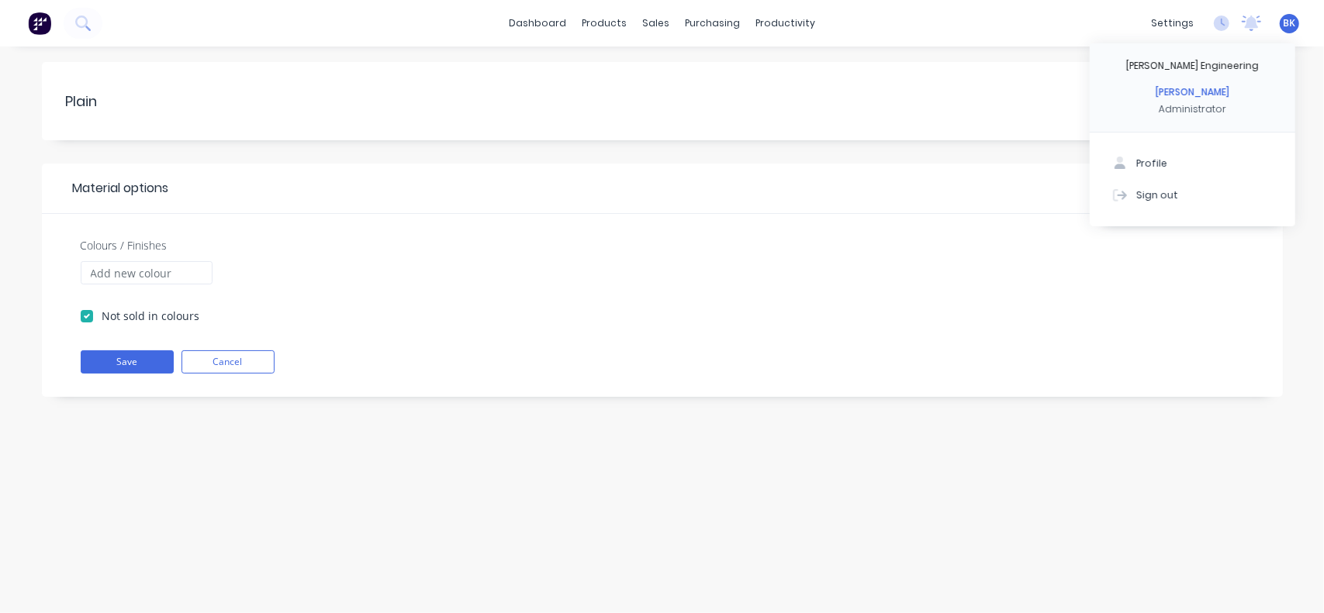
drag, startPoint x: 999, startPoint y: 179, endPoint x: 1004, endPoint y: 171, distance: 9.5
click at [999, 179] on div at bounding box center [726, 188] width 1114 height 19
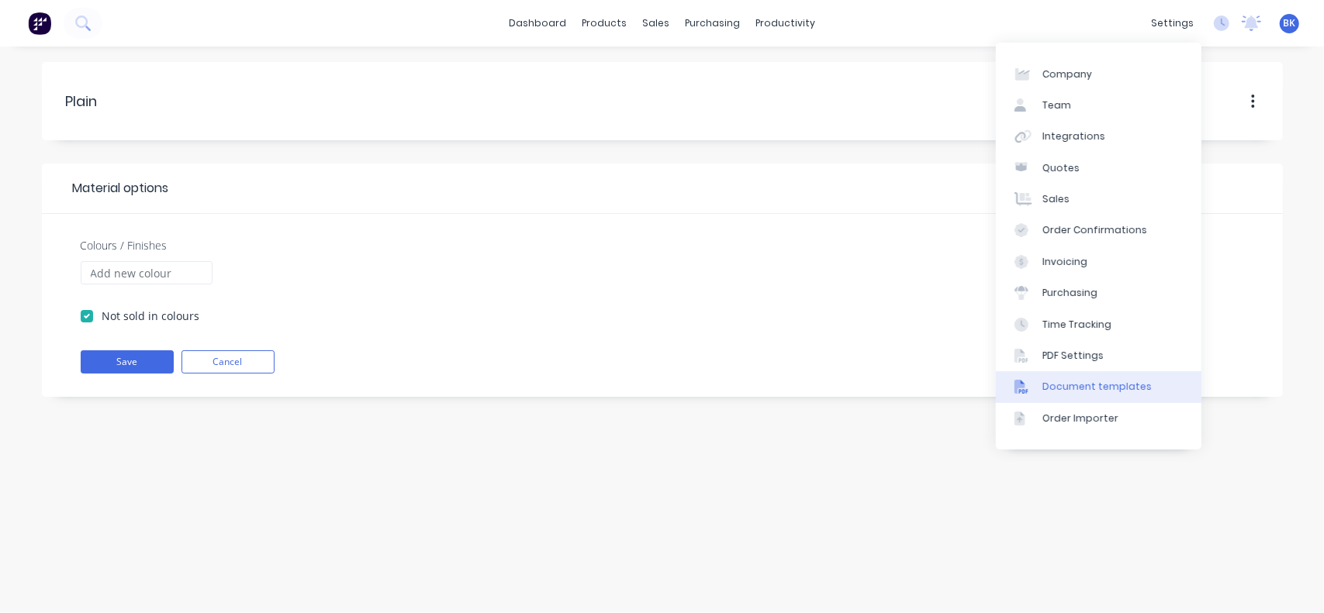
click at [1066, 379] on link "Document templates" at bounding box center [1099, 386] width 206 height 31
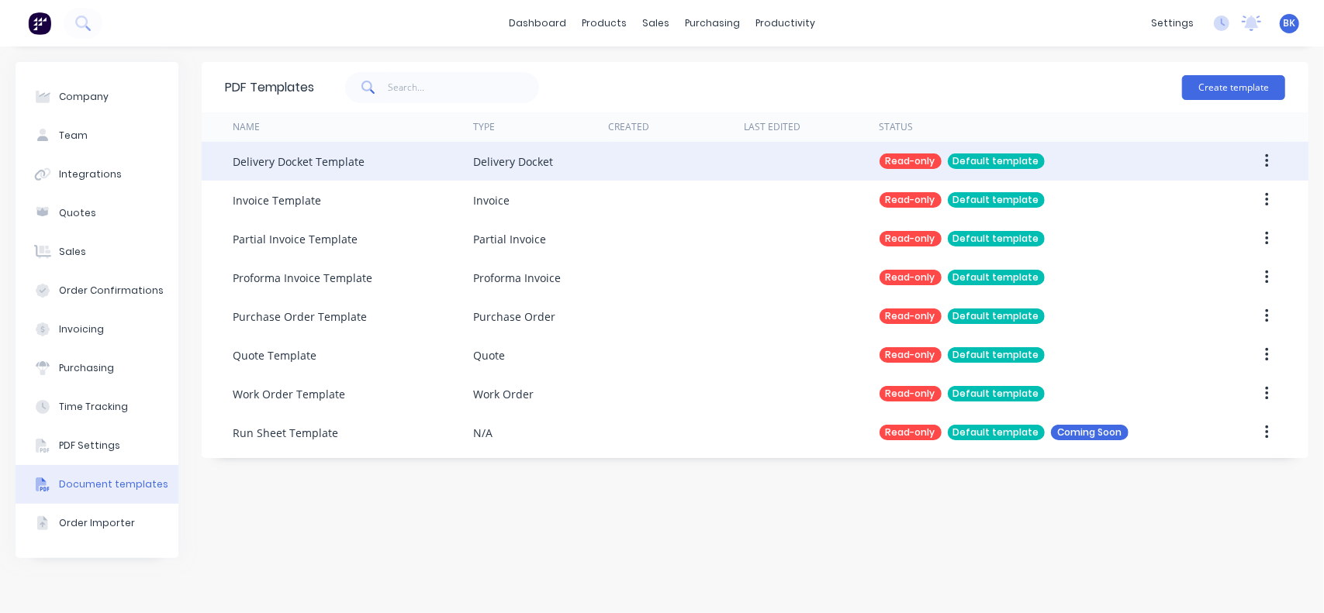
drag, startPoint x: 293, startPoint y: 156, endPoint x: 303, endPoint y: 162, distance: 11.8
click at [294, 156] on div "Delivery Docket Template" at bounding box center [299, 162] width 132 height 16
click at [921, 165] on div "Read-only" at bounding box center [910, 162] width 62 height 16
click at [965, 160] on div "Default template" at bounding box center [996, 162] width 97 height 16
click at [264, 161] on div "Delivery Docket Template" at bounding box center [299, 162] width 132 height 16
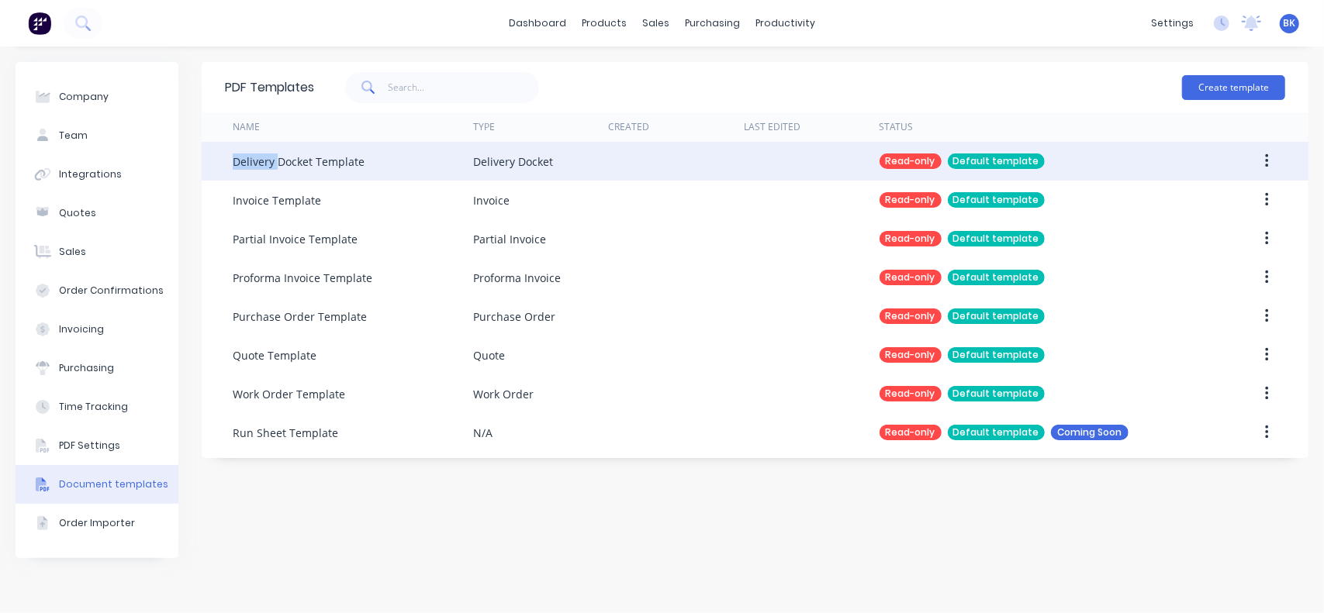
click at [264, 161] on div "Delivery Docket Template" at bounding box center [299, 162] width 132 height 16
click at [320, 162] on div "Delivery Docket Template" at bounding box center [299, 162] width 132 height 16
drag, startPoint x: 495, startPoint y: 156, endPoint x: 510, endPoint y: 155, distance: 15.5
click at [496, 156] on div "Delivery Docket" at bounding box center [513, 162] width 80 height 16
click at [1267, 161] on icon "button" at bounding box center [1266, 161] width 3 height 14
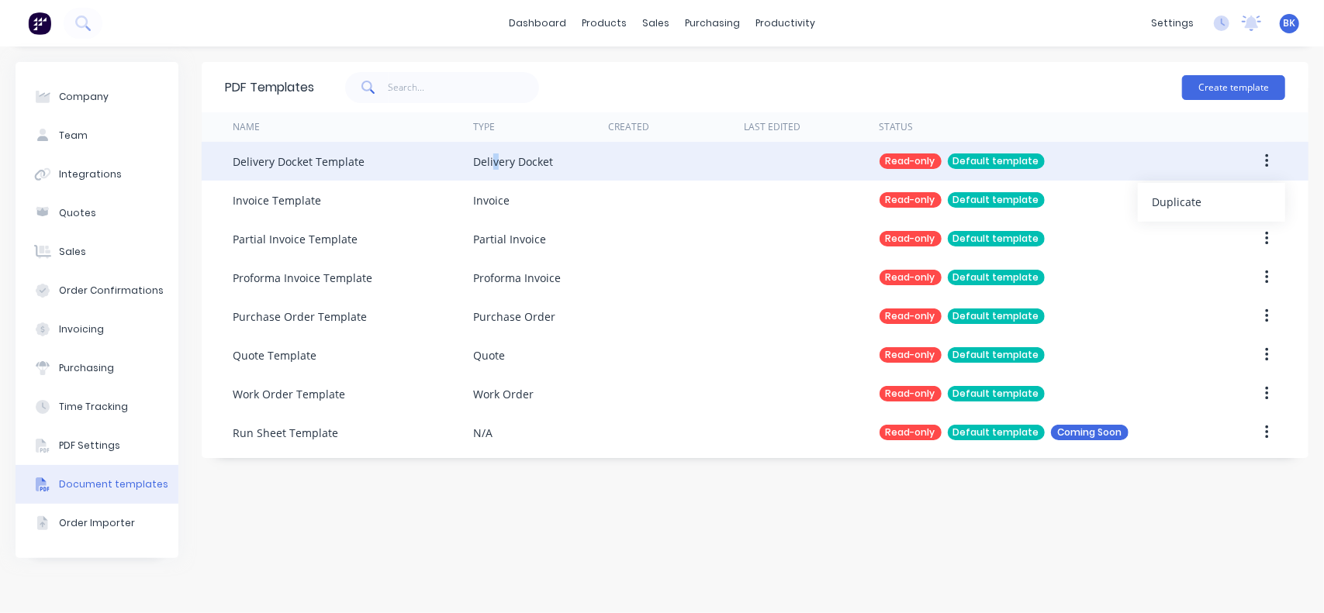
click at [1266, 159] on icon "button" at bounding box center [1267, 161] width 4 height 17
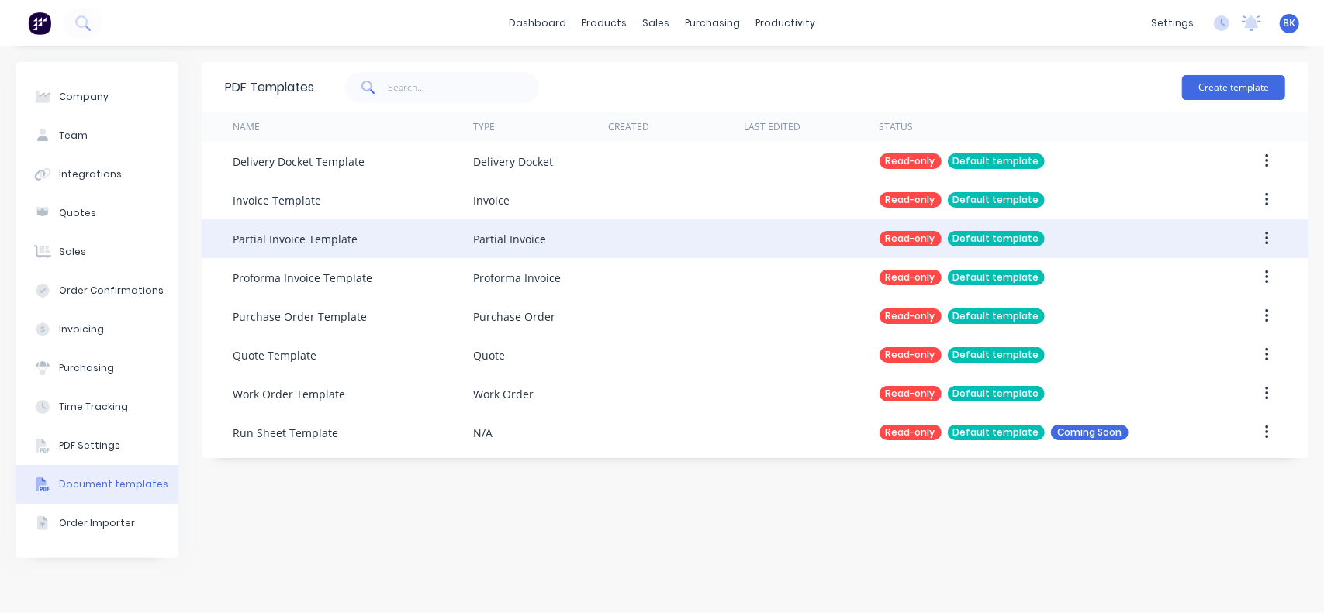
click at [647, 240] on div at bounding box center [676, 238] width 135 height 39
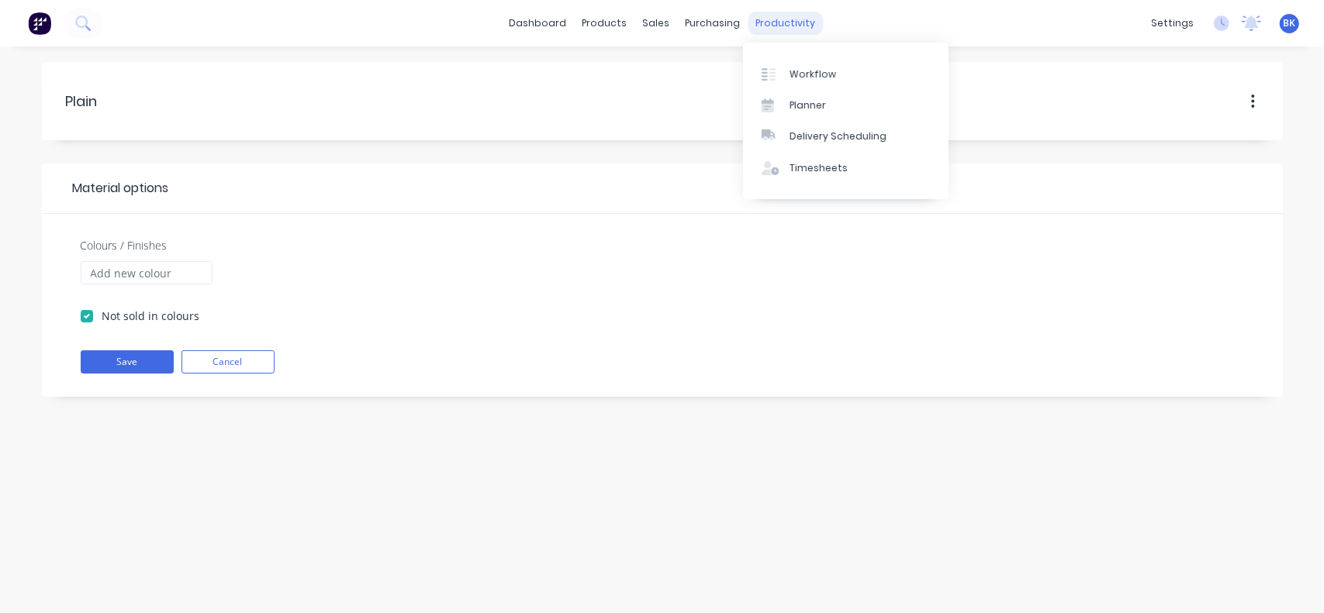
click at [789, 22] on div "productivity" at bounding box center [785, 23] width 75 height 23
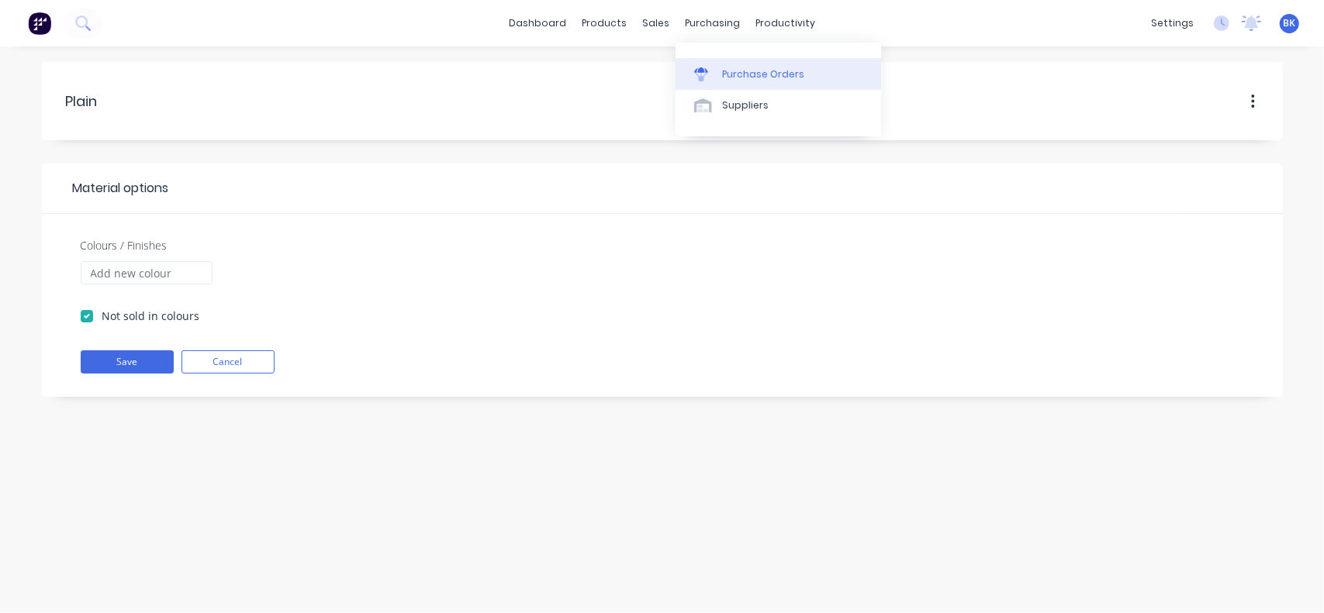
click at [752, 81] on div "Purchase Orders" at bounding box center [763, 74] width 82 height 14
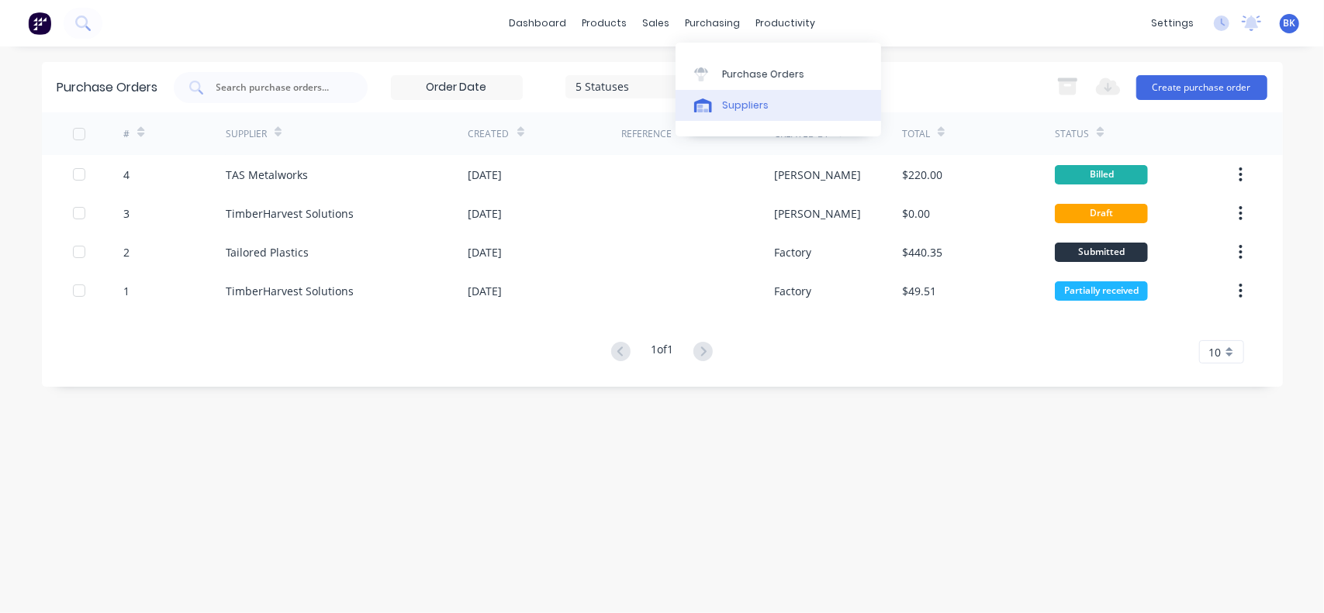
click at [726, 95] on link "Suppliers" at bounding box center [779, 105] width 206 height 31
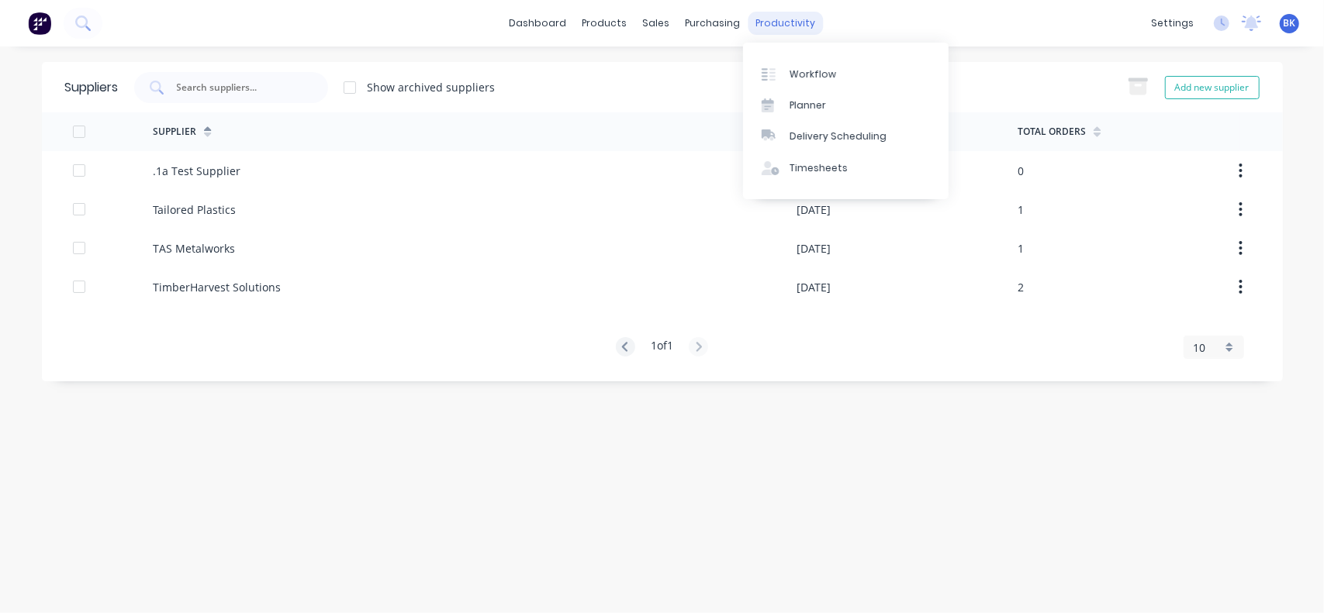
click at [768, 13] on div "productivity" at bounding box center [785, 23] width 75 height 23
click at [804, 71] on div "Workflow" at bounding box center [813, 74] width 47 height 14
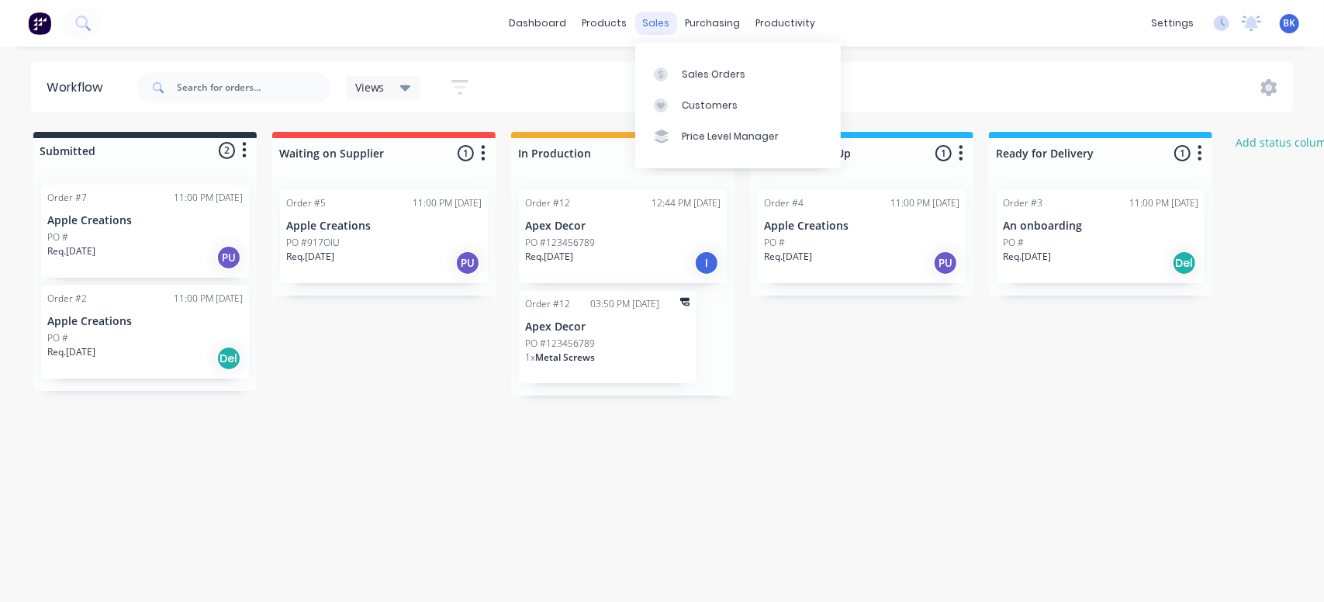
click at [649, 21] on div "sales" at bounding box center [655, 23] width 43 height 23
click at [689, 108] on div "Customers" at bounding box center [710, 105] width 56 height 14
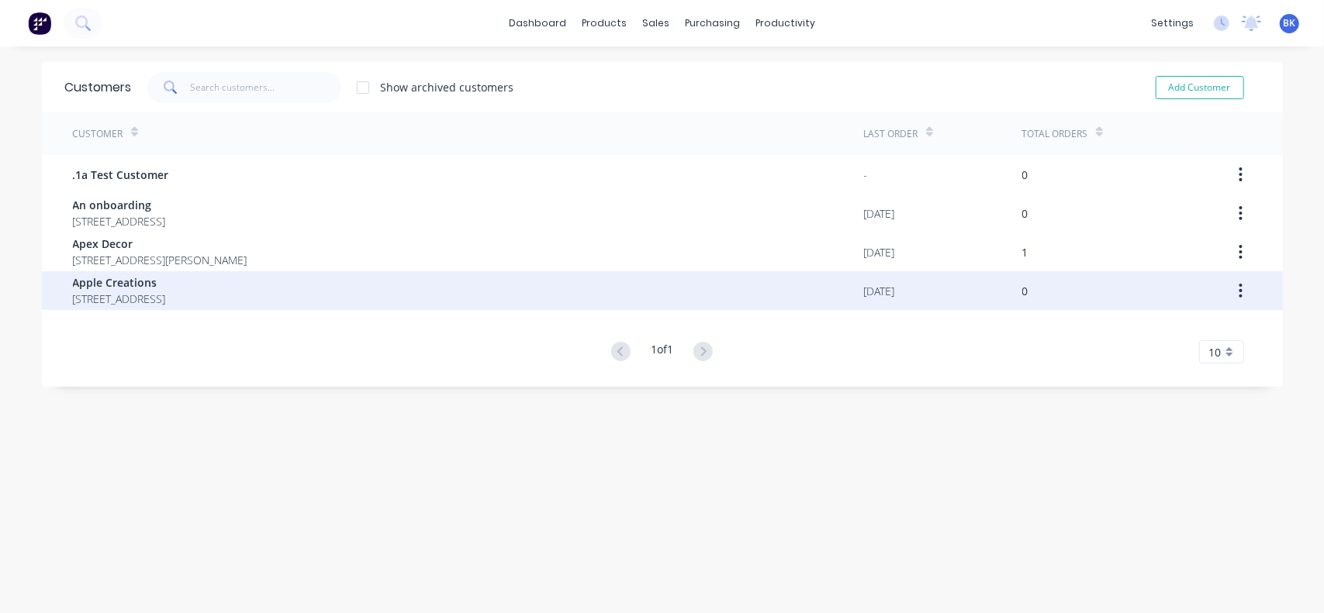
click at [123, 275] on span "Apple Creations" at bounding box center [119, 283] width 93 height 16
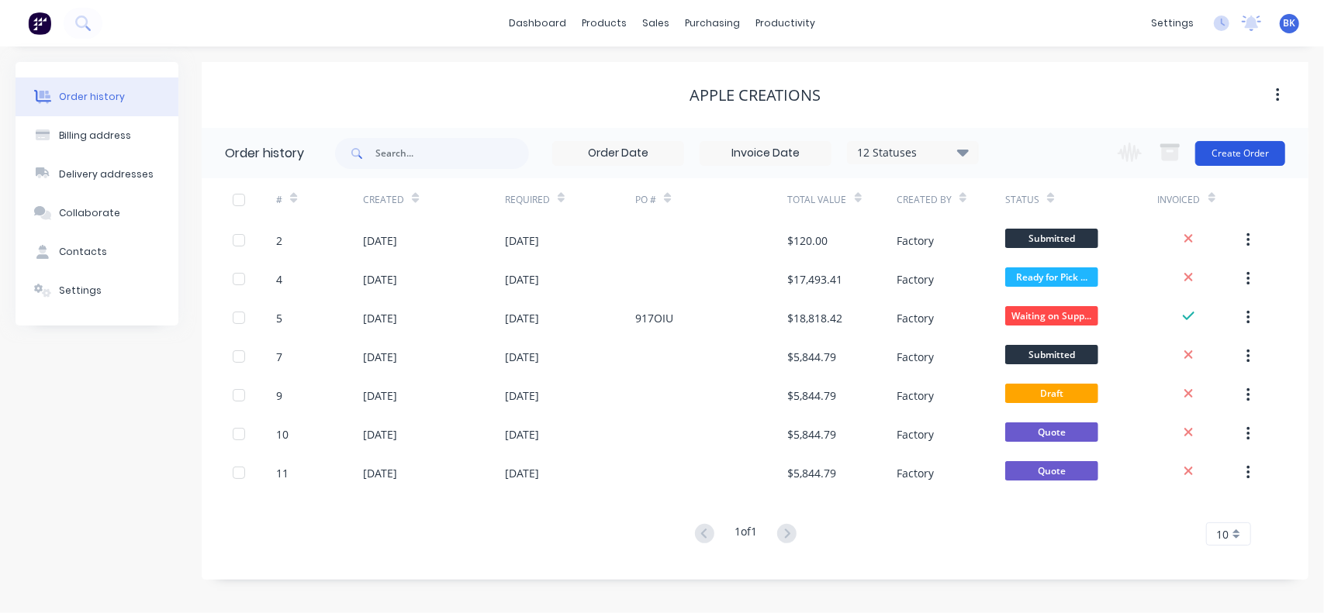
click at [1241, 154] on button "Create Order" at bounding box center [1240, 153] width 90 height 25
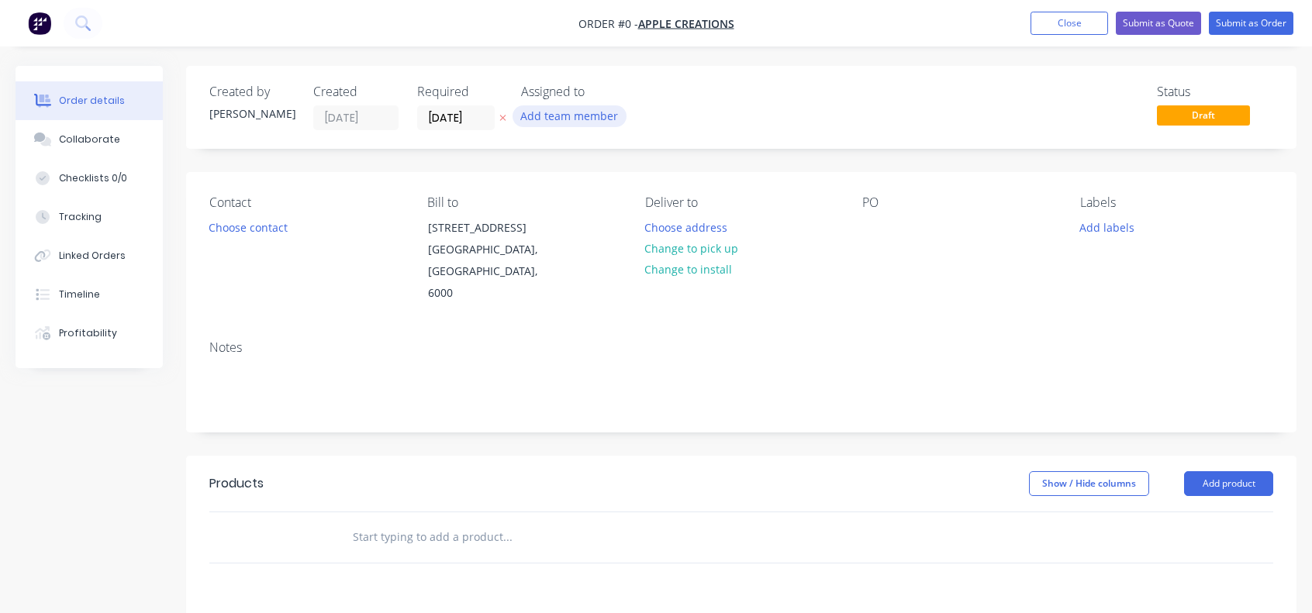
click at [576, 116] on button "Add team member" at bounding box center [570, 115] width 114 height 21
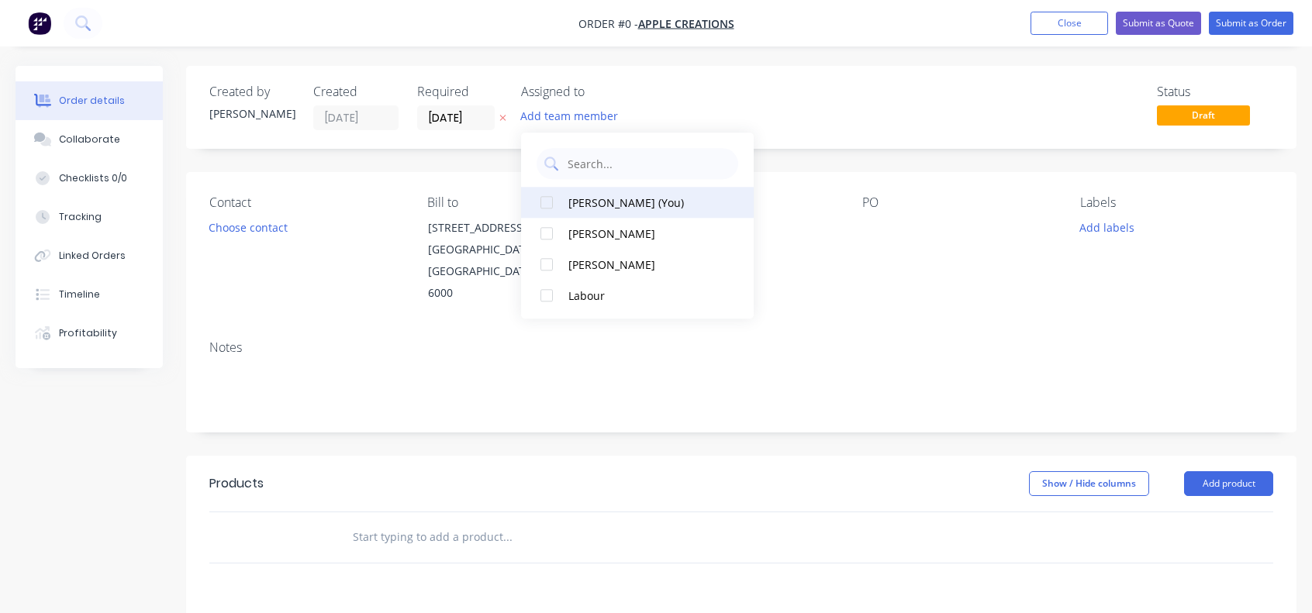
click at [587, 199] on div "[PERSON_NAME] (You)" at bounding box center [645, 203] width 155 height 16
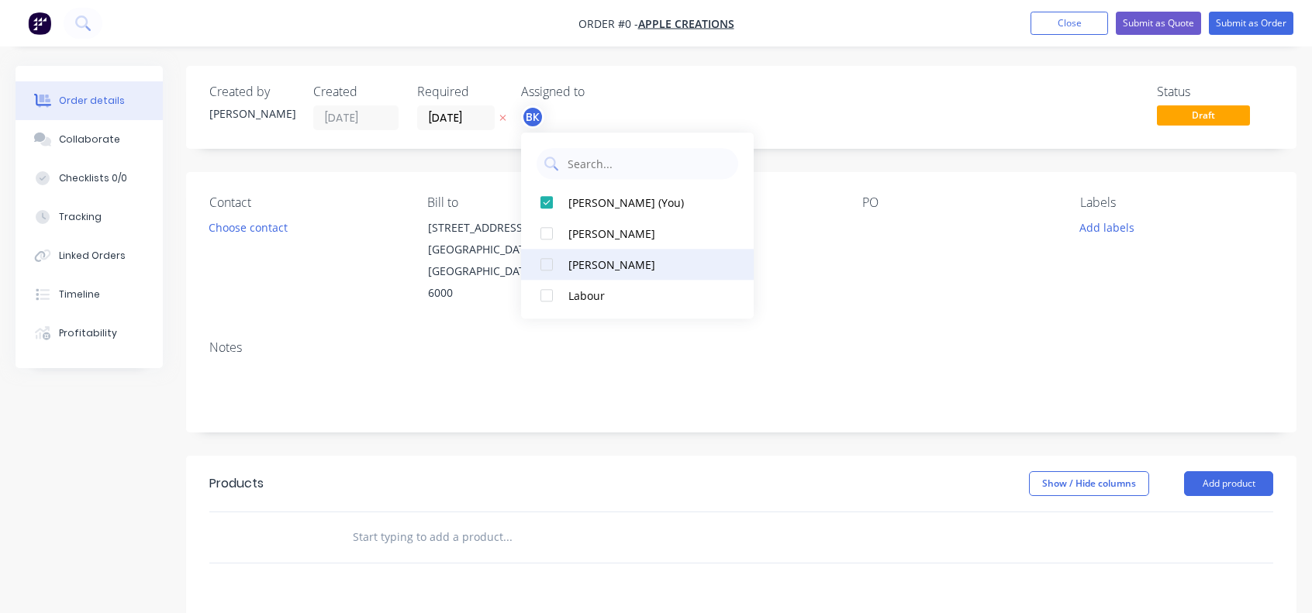
click at [545, 258] on div at bounding box center [546, 264] width 31 height 31
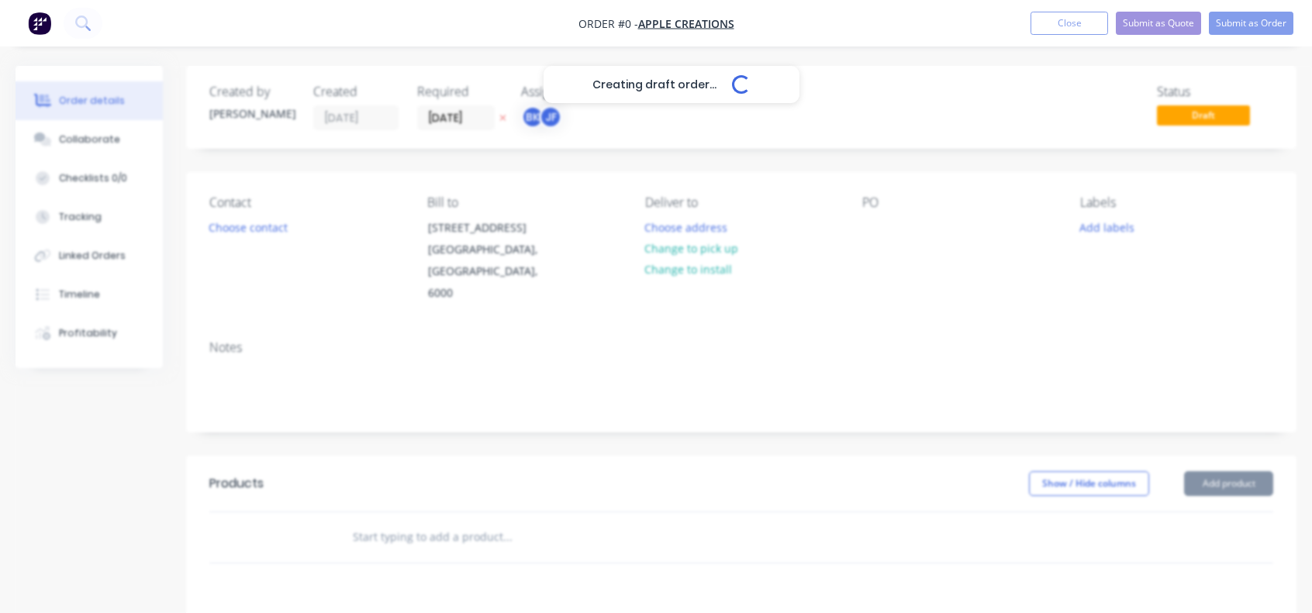
click at [757, 264] on div "Creating draft order... Loading... Order details Collaborate Checklists 0/0 Tra…" at bounding box center [656, 512] width 1312 height 893
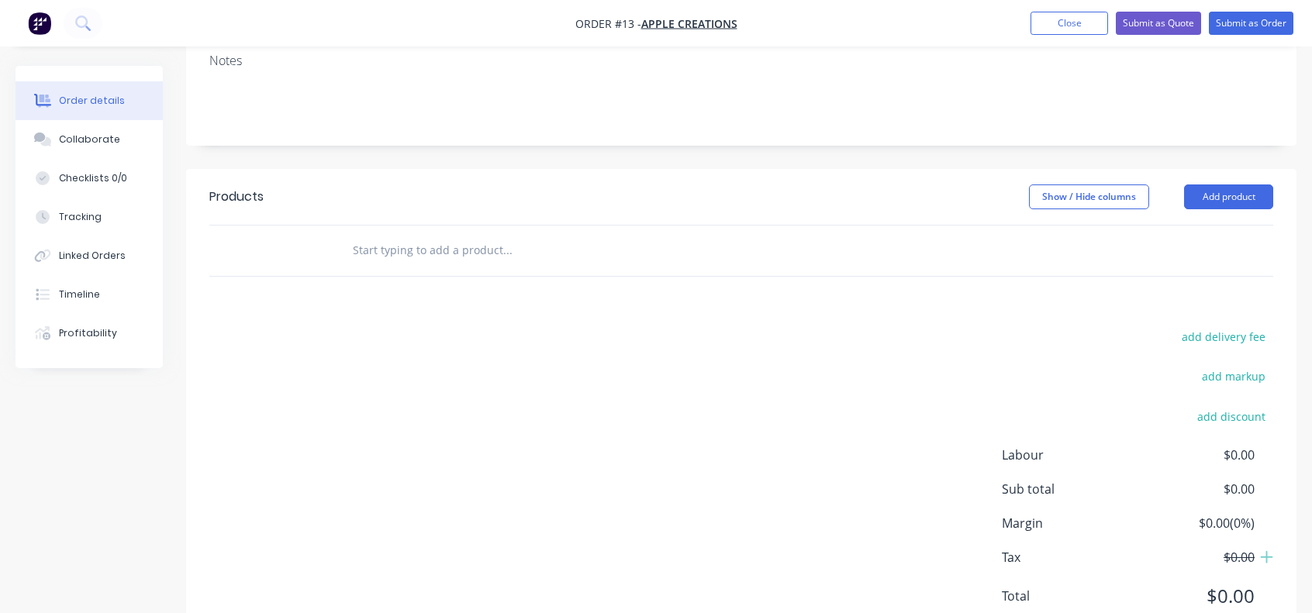
scroll to position [310, 0]
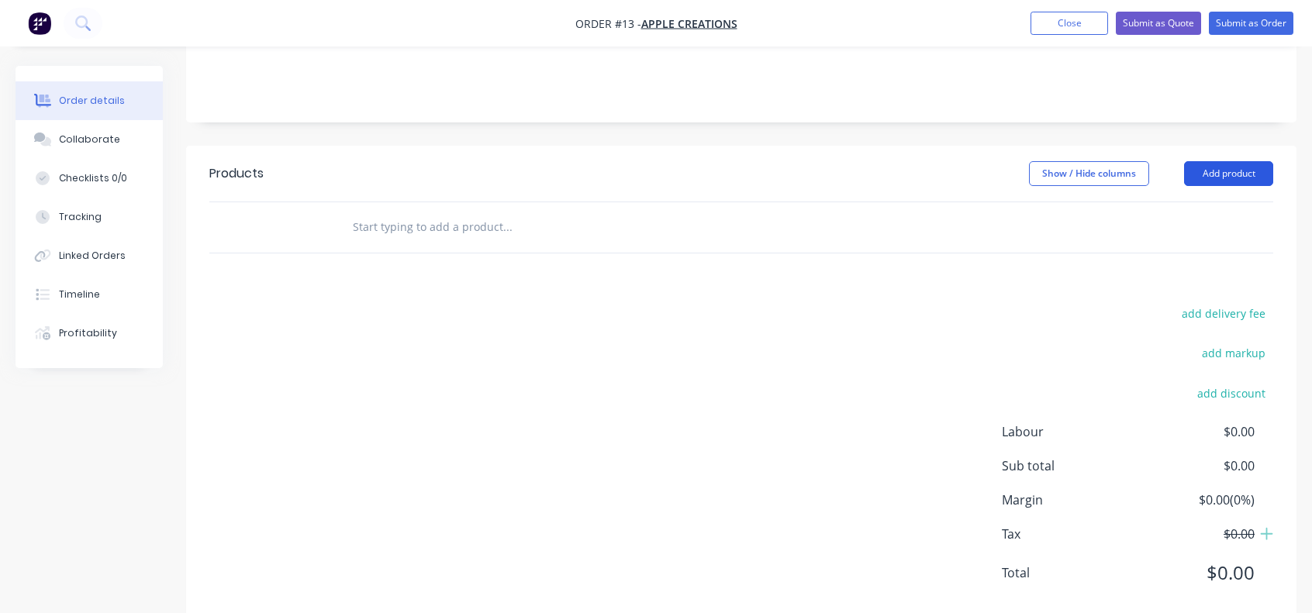
click at [1237, 161] on button "Add product" at bounding box center [1228, 173] width 89 height 25
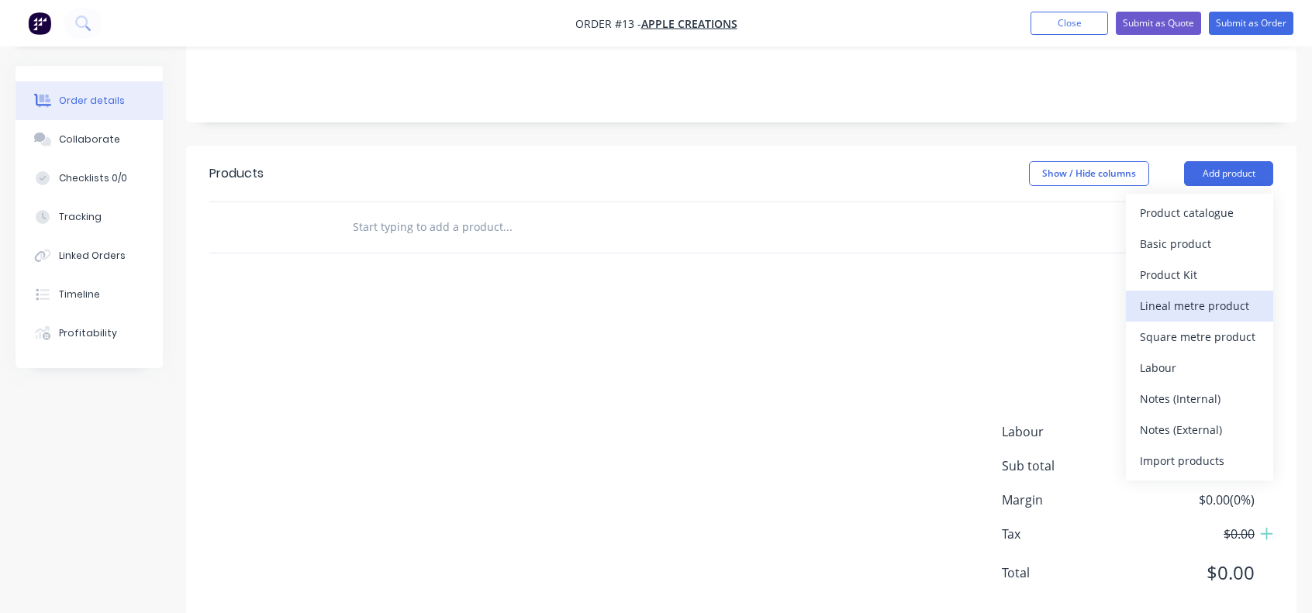
click at [1166, 295] on div "Lineal metre product" at bounding box center [1199, 306] width 119 height 22
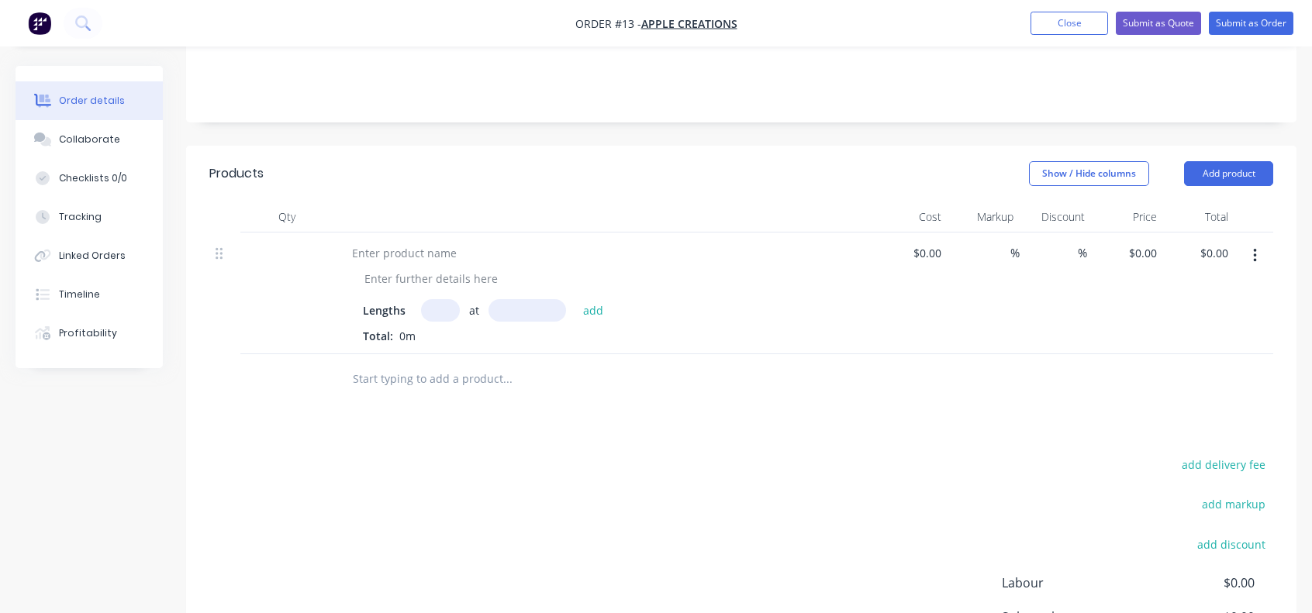
click at [436, 299] on input "text" at bounding box center [440, 310] width 39 height 22
type input "5"
type input "8mm"
click at [520, 299] on input "8mm" at bounding box center [528, 310] width 78 height 22
type input "8000mm"
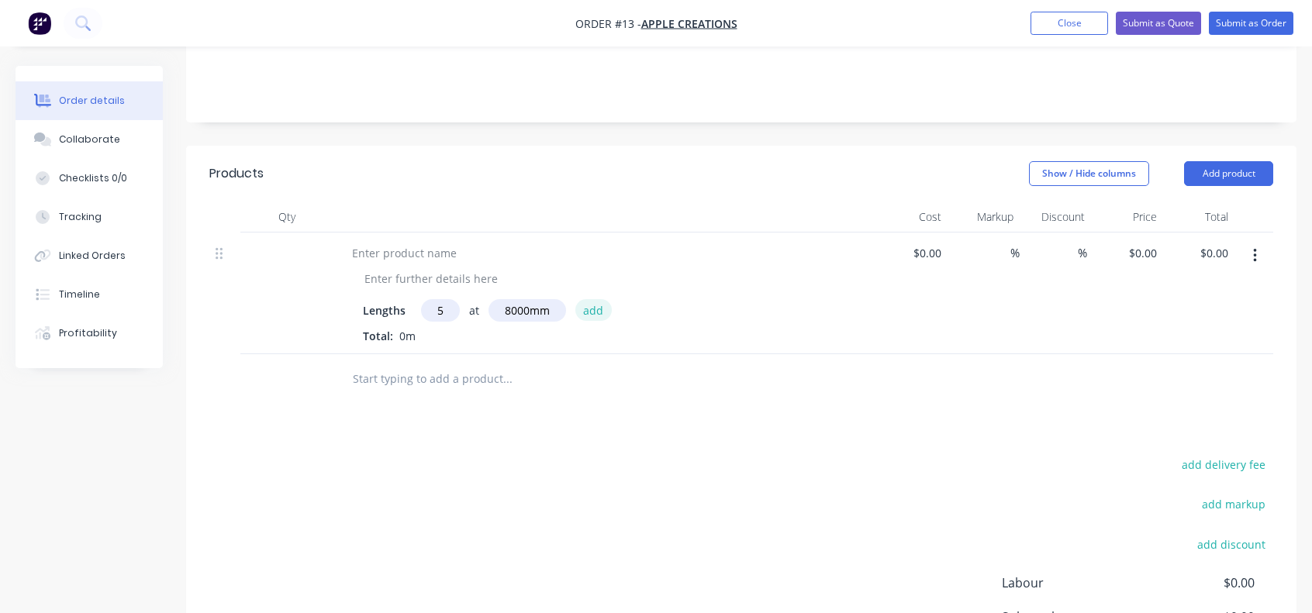
click at [599, 299] on button "add" at bounding box center [593, 309] width 36 height 21
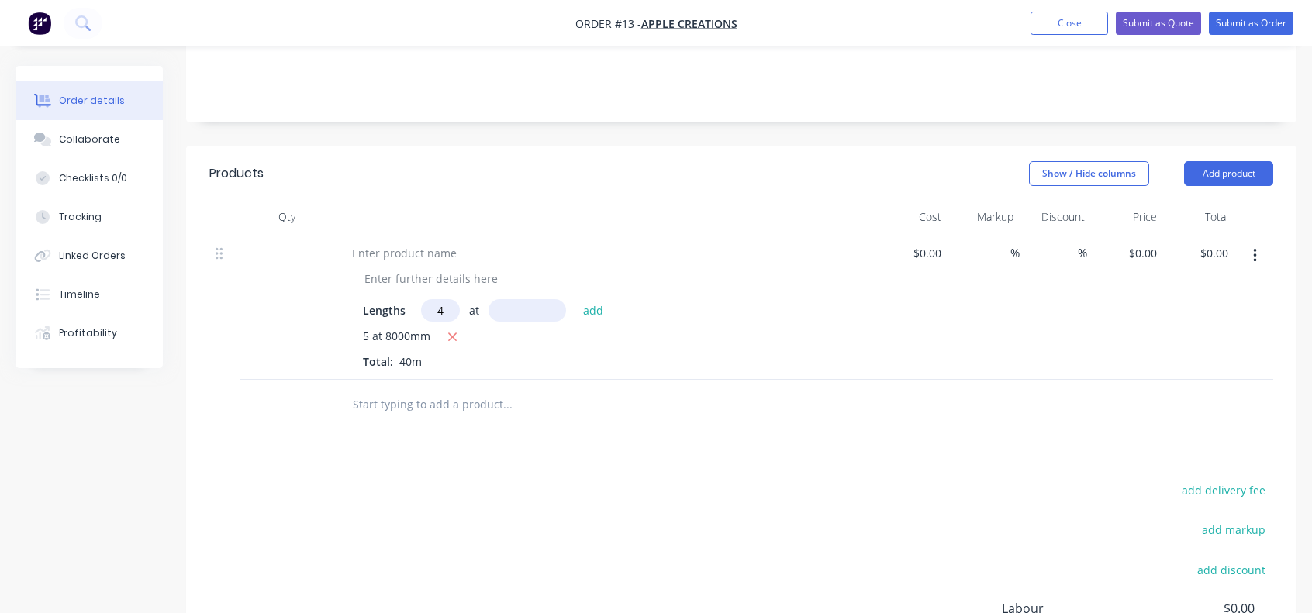
type input "4"
type input "6500mm"
click at [575, 299] on button "add" at bounding box center [593, 309] width 36 height 21
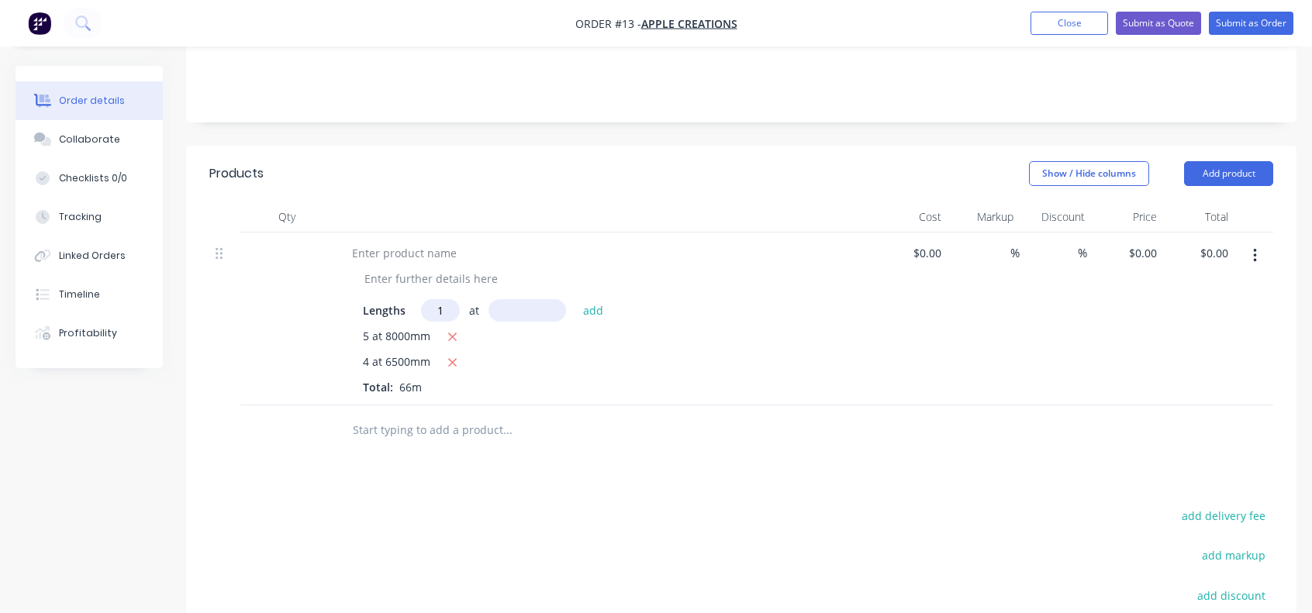
type input "1"
type input "12000mm"
click at [600, 299] on button "add" at bounding box center [593, 309] width 36 height 21
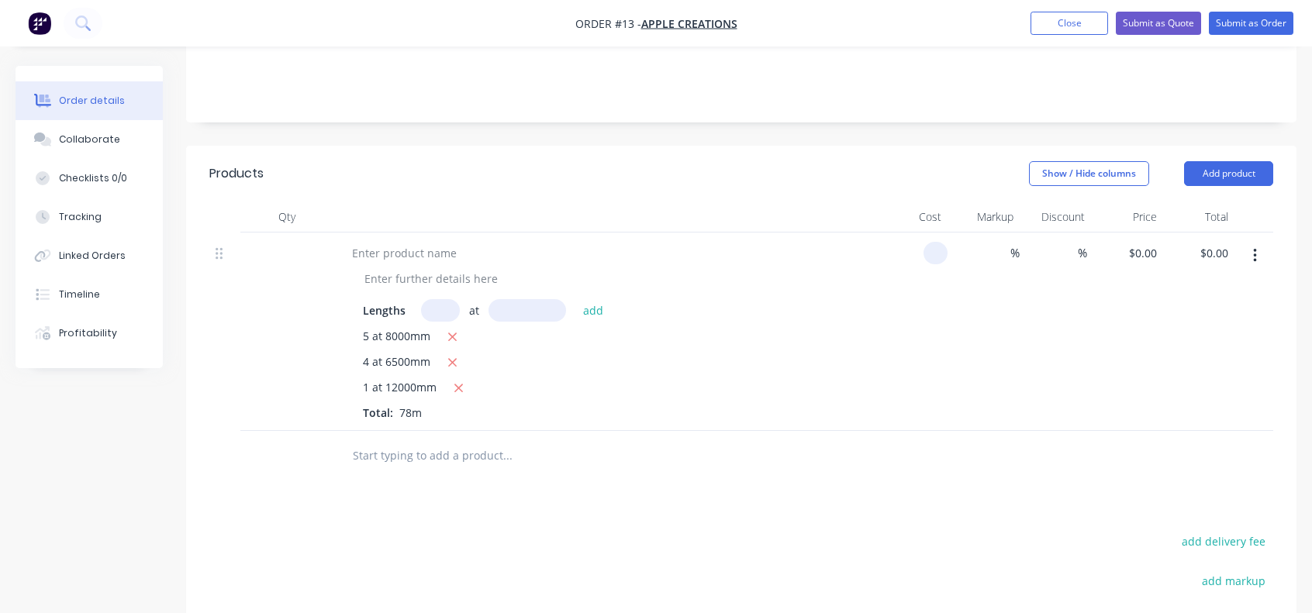
click at [934, 242] on input at bounding box center [939, 253] width 18 height 22
type input "$90.00"
type input "$7,020.00"
type input "1"
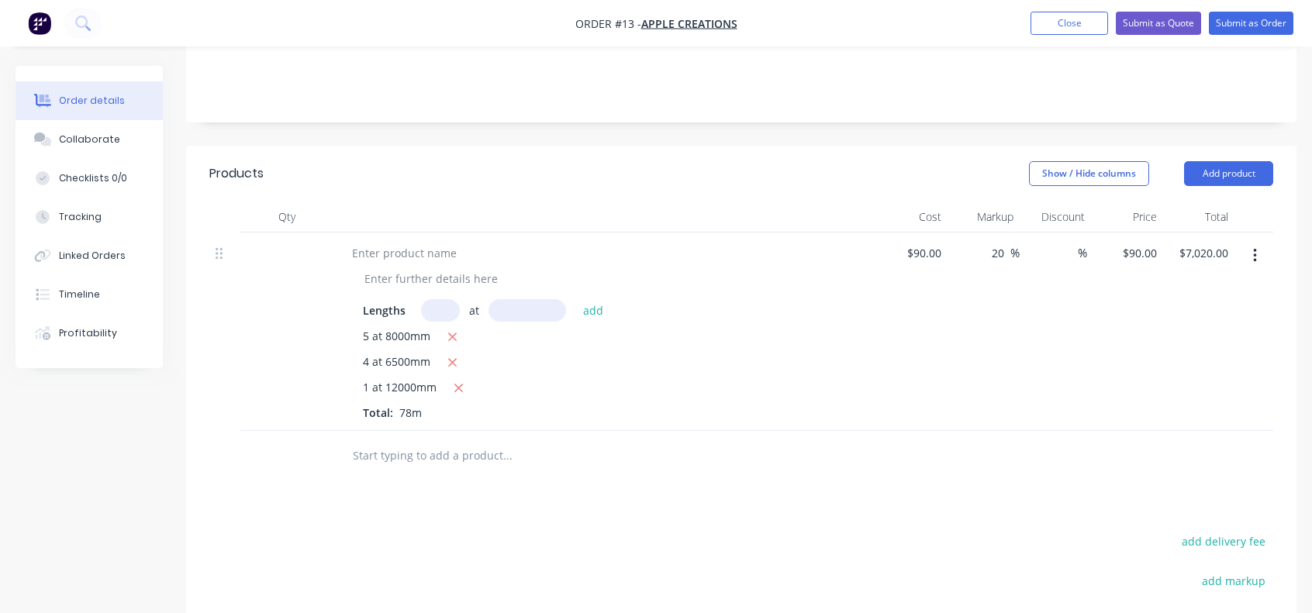
type input "20"
type input "$108.00"
type input "$8,424.00"
type input "$108.00"
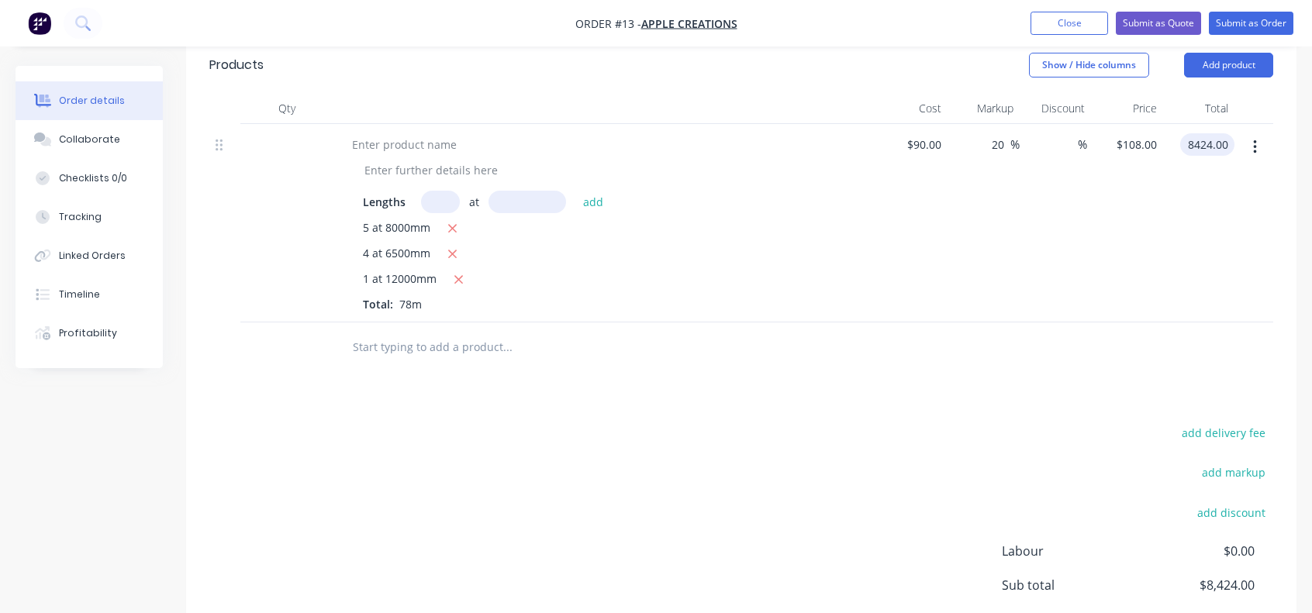
scroll to position [395, 0]
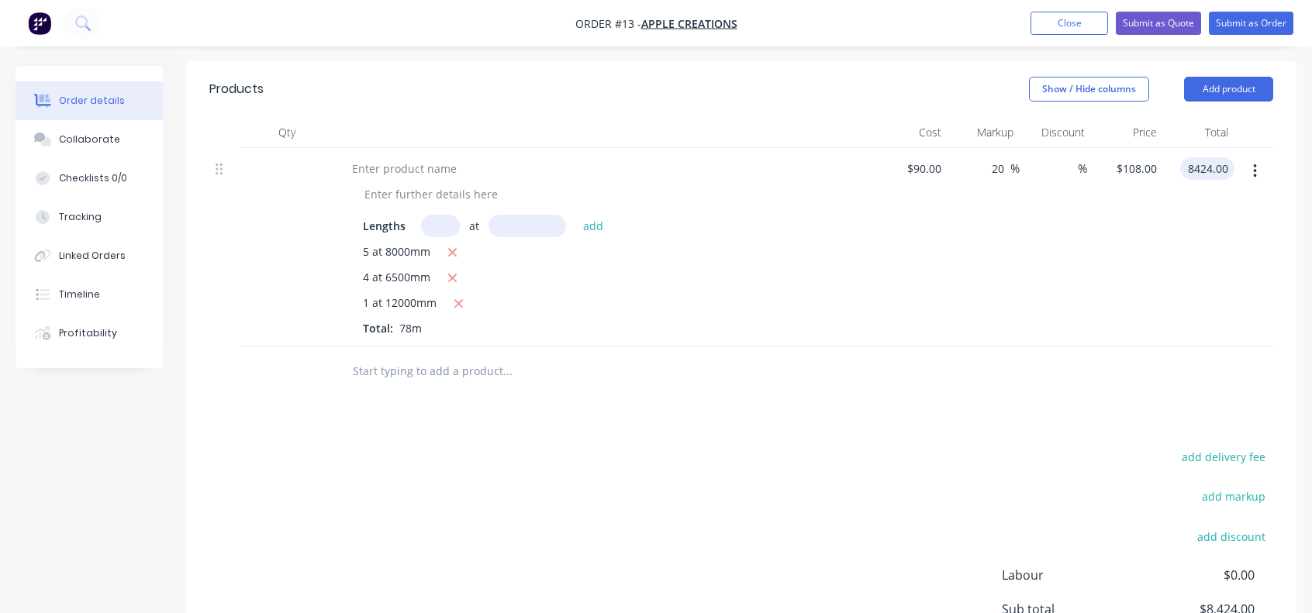
type input "$8,424.00"
click at [450, 215] on input "text" at bounding box center [440, 226] width 39 height 22
type input "110"
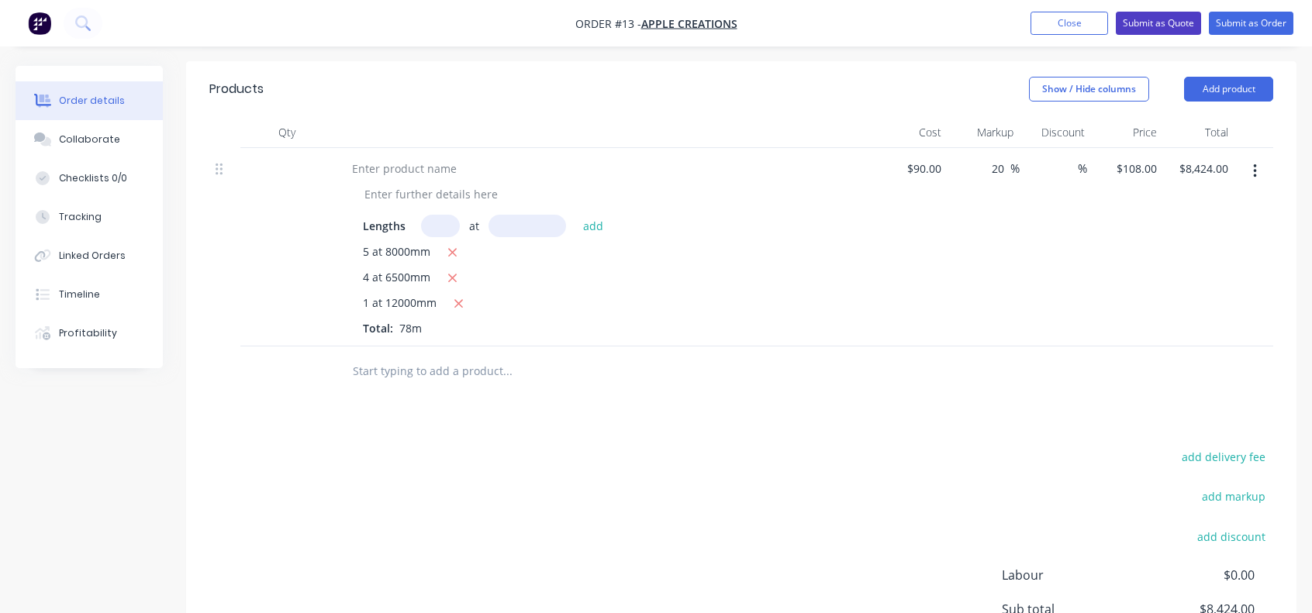
click at [1146, 29] on button "Submit as Quote" at bounding box center [1158, 23] width 85 height 23
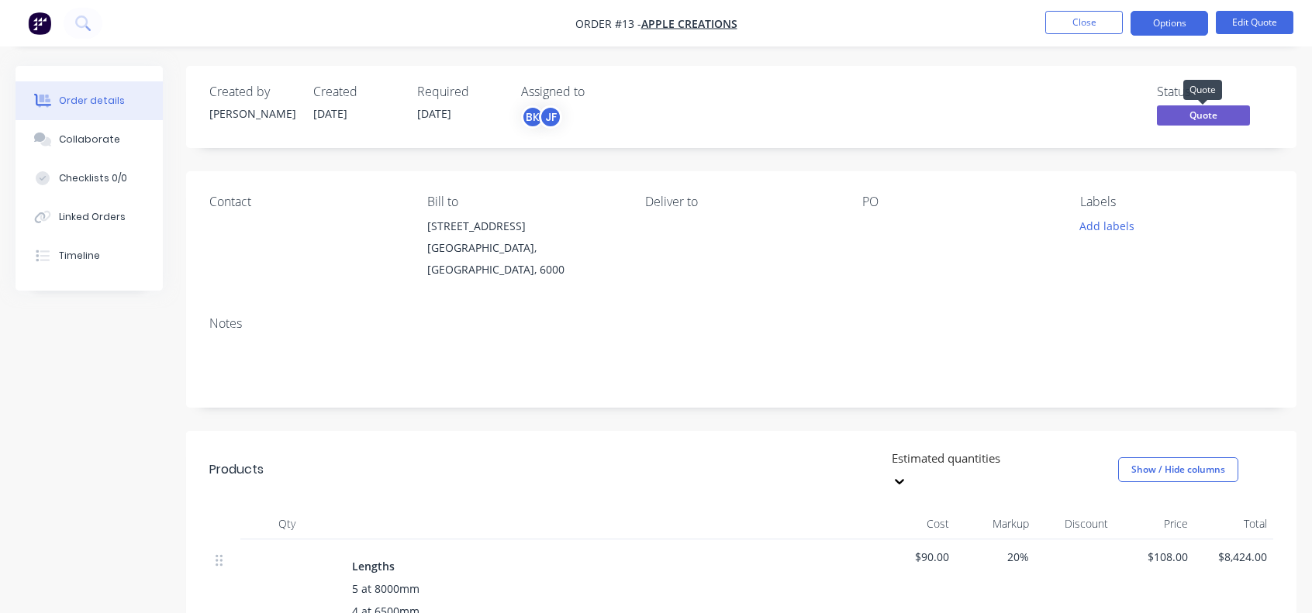
click at [1184, 119] on span "Quote" at bounding box center [1203, 114] width 93 height 19
click at [1159, 22] on button "Options" at bounding box center [1170, 23] width 78 height 25
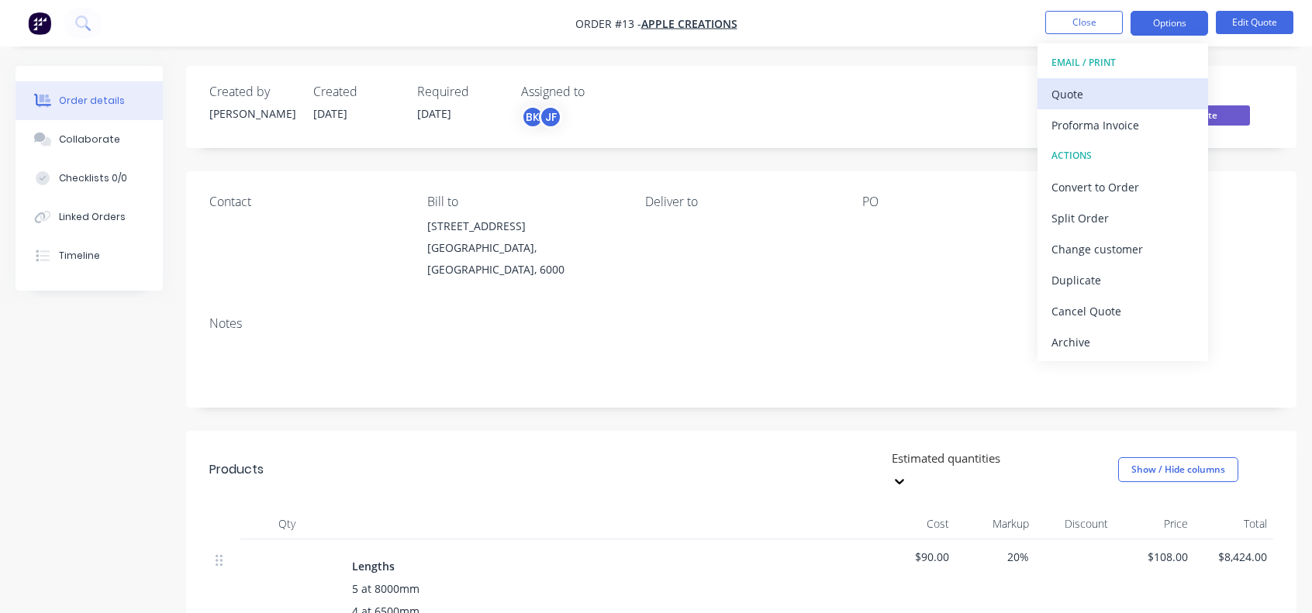
click at [1095, 100] on div "Quote" at bounding box center [1123, 94] width 143 height 22
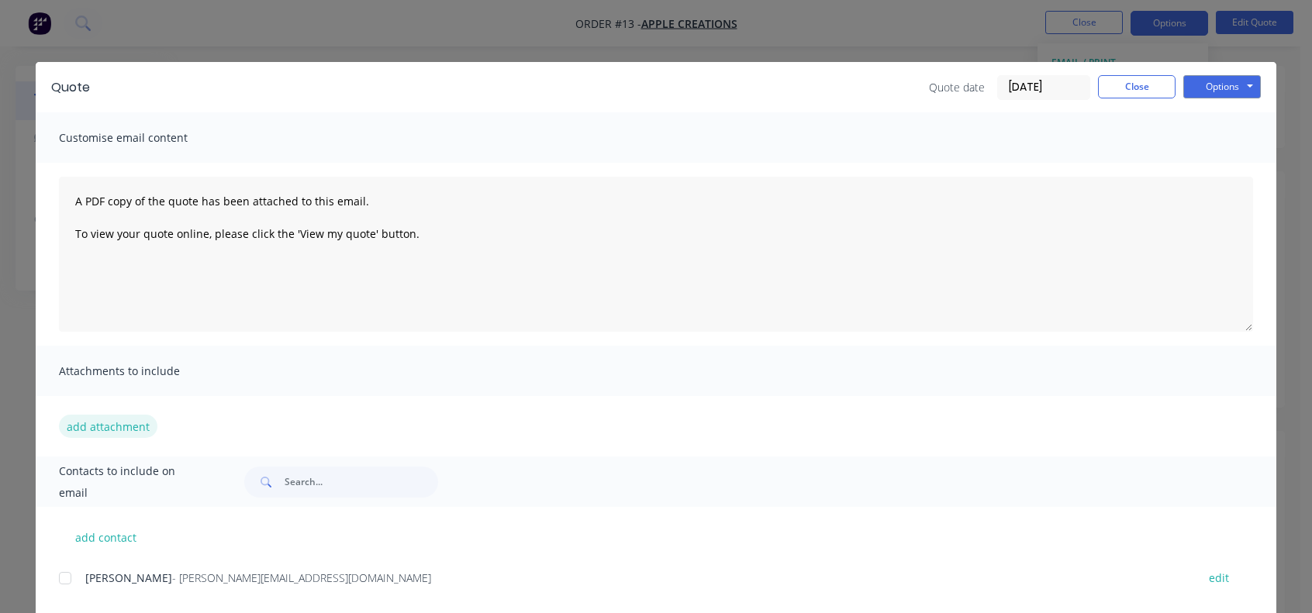
click at [102, 430] on button "add attachment" at bounding box center [108, 426] width 98 height 23
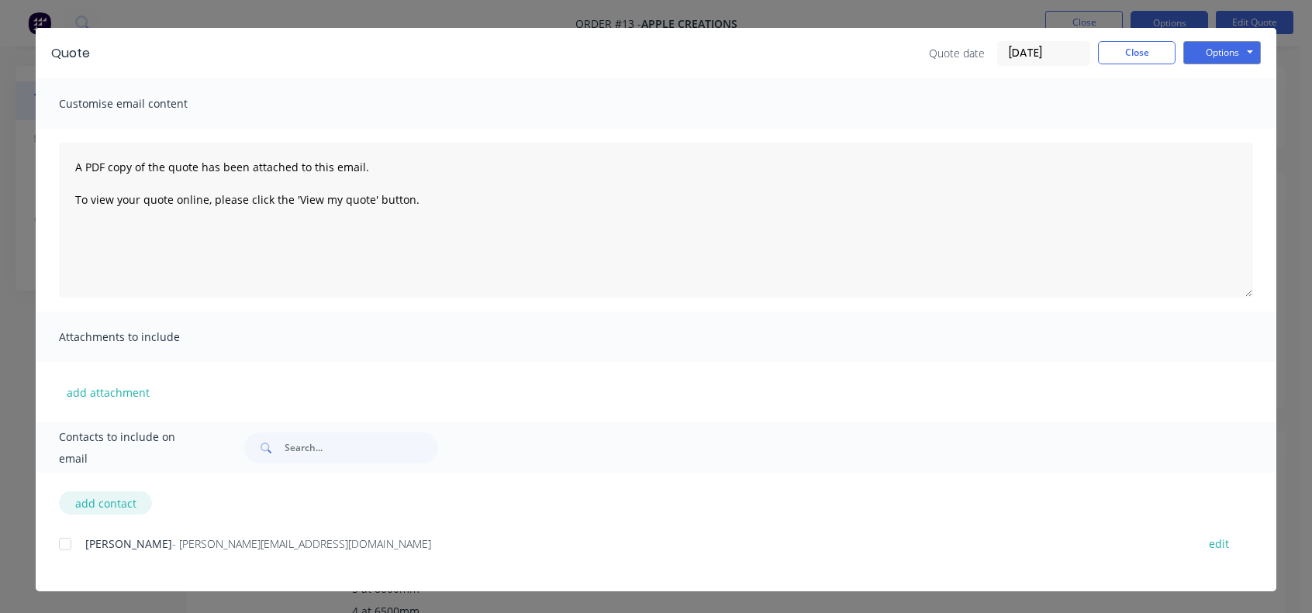
click at [93, 504] on button "add contact" at bounding box center [105, 503] width 93 height 23
select select "AU"
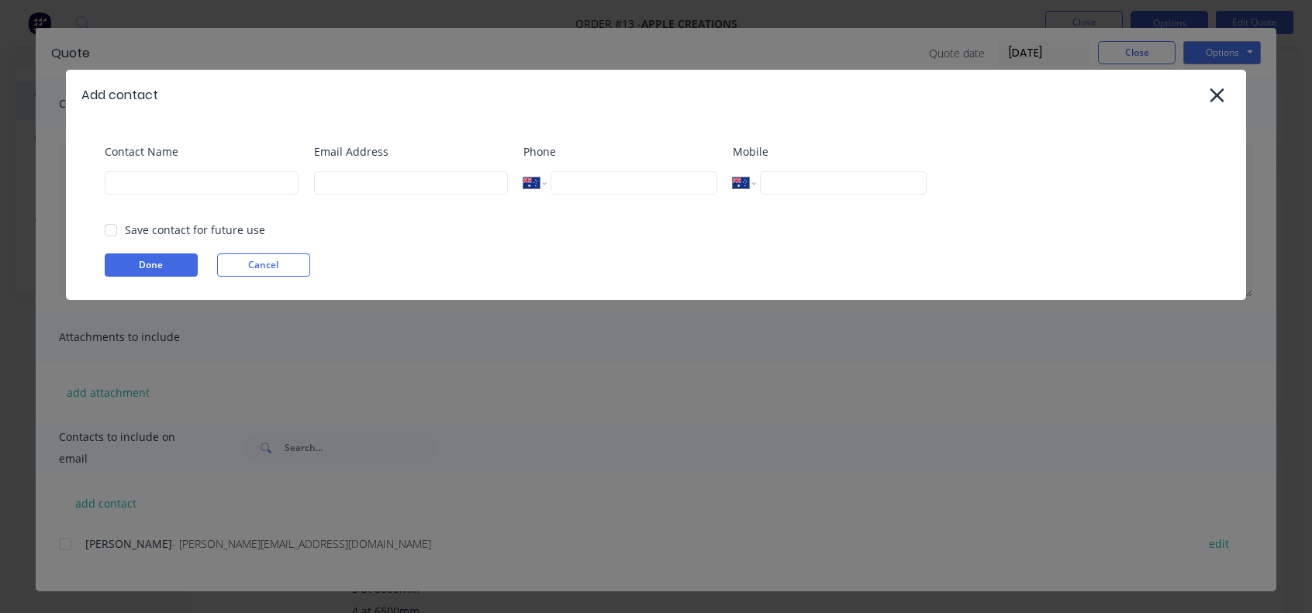
click at [94, 504] on div "Add contact Contact Name Email Address Phone International [GEOGRAPHIC_DATA] [G…" at bounding box center [656, 306] width 1312 height 613
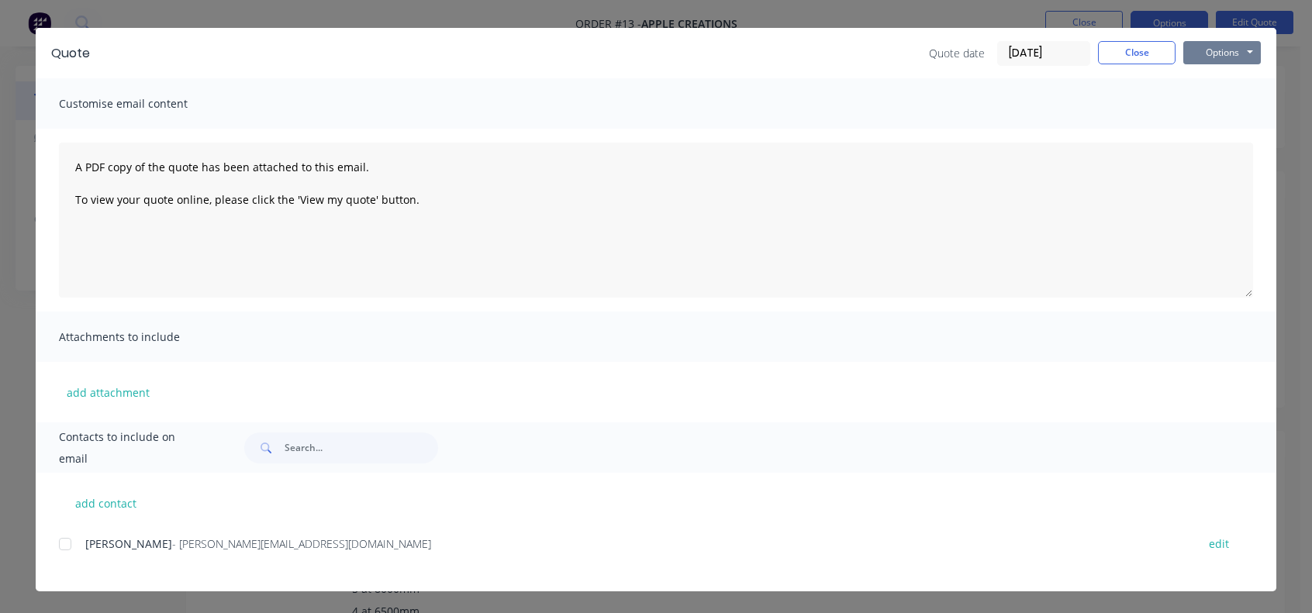
click at [1241, 52] on button "Options" at bounding box center [1223, 52] width 78 height 23
click at [1224, 81] on button "Preview" at bounding box center [1233, 80] width 99 height 26
click at [1218, 61] on button "Options" at bounding box center [1223, 52] width 78 height 23
click at [1215, 85] on button "Preview" at bounding box center [1233, 80] width 99 height 26
click at [1099, 40] on div "Quote Quote date [DATE] Close Options Preview Print Email" at bounding box center [656, 53] width 1241 height 50
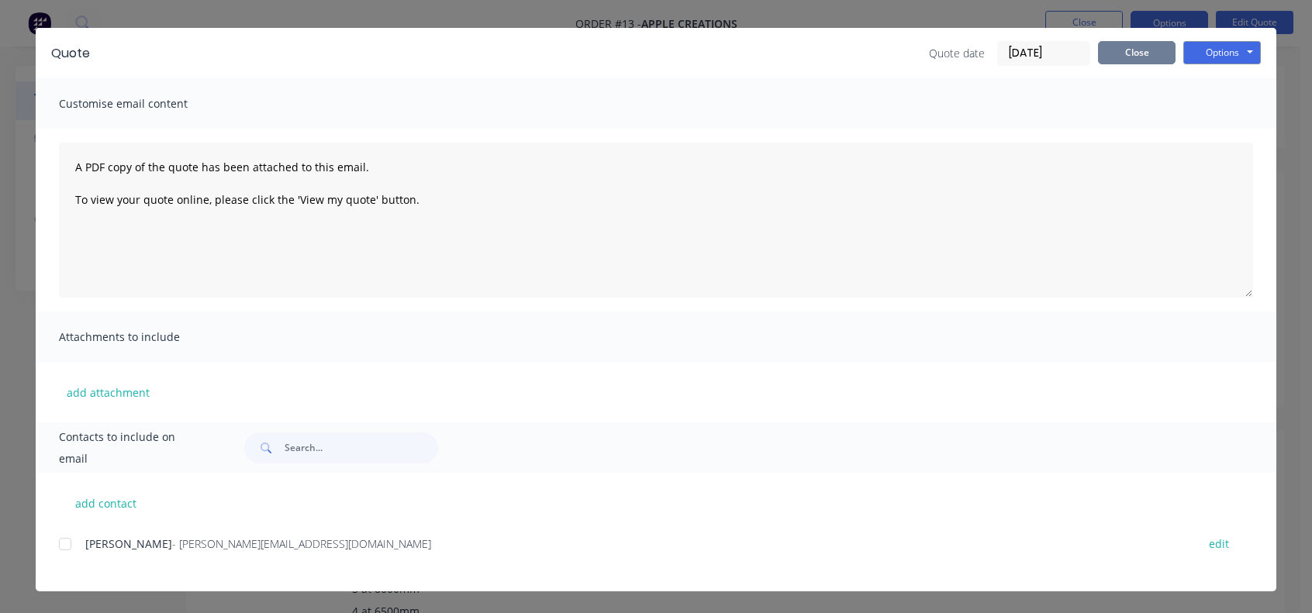
click at [1120, 54] on button "Close" at bounding box center [1137, 52] width 78 height 23
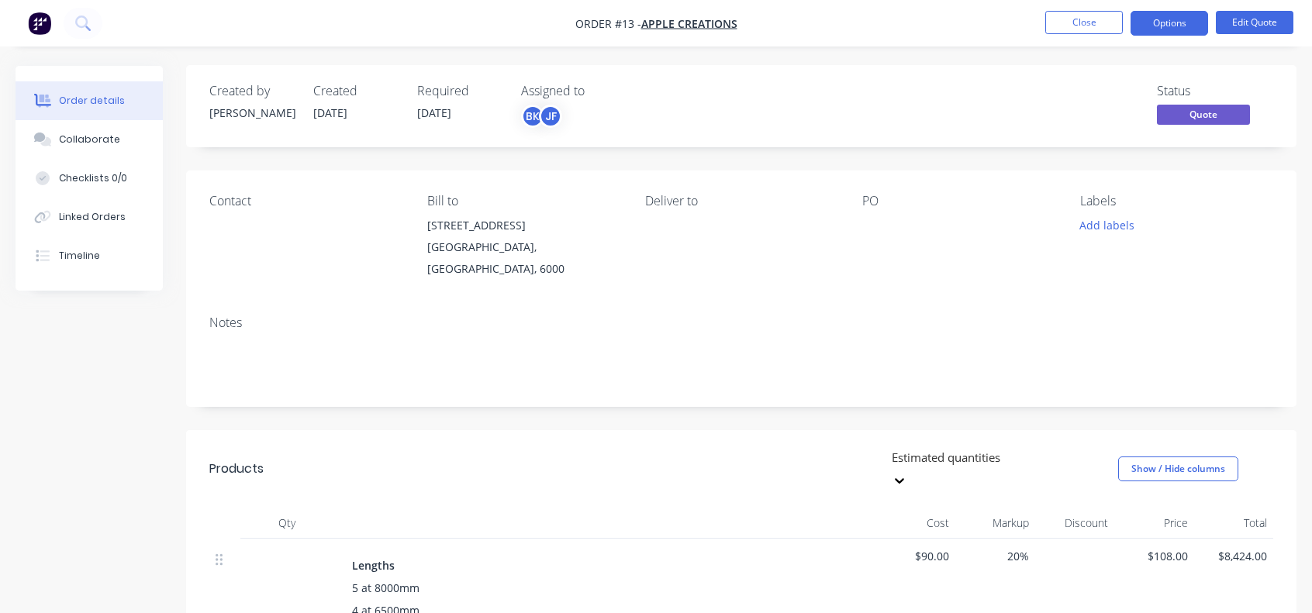
scroll to position [0, 0]
